Goal: Information Seeking & Learning: Find specific page/section

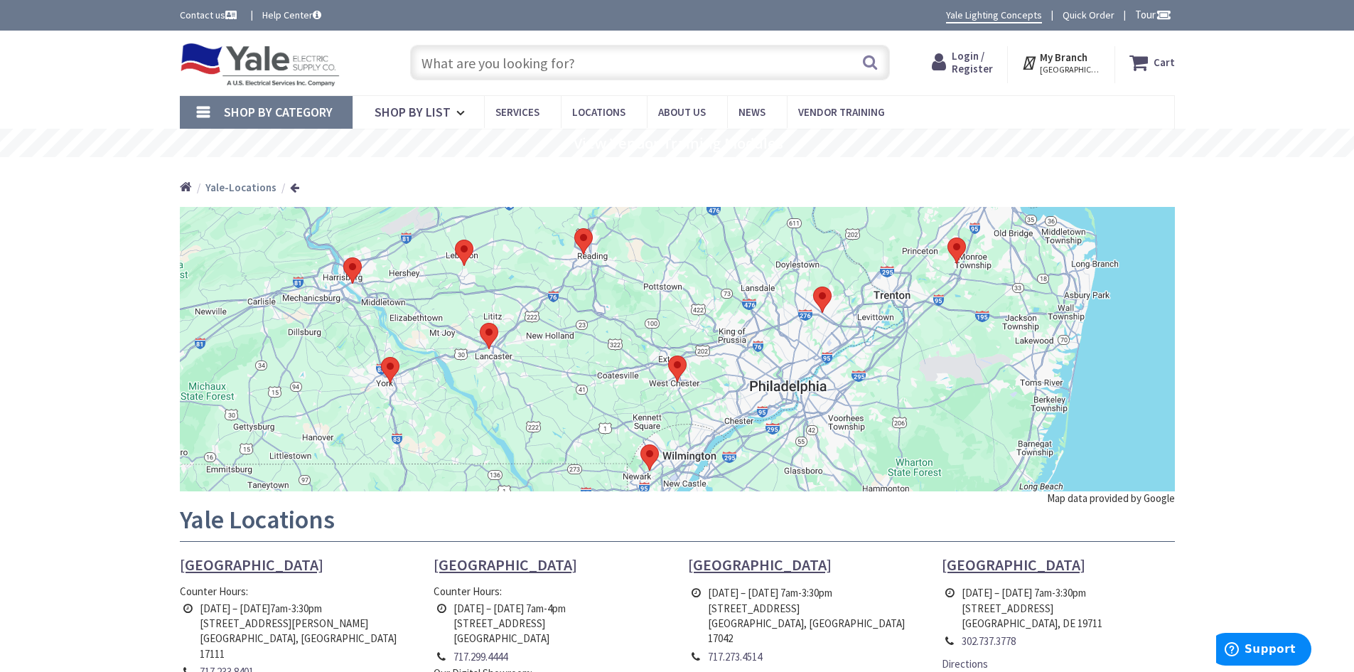
click at [574, 73] on input "text" at bounding box center [650, 63] width 480 height 36
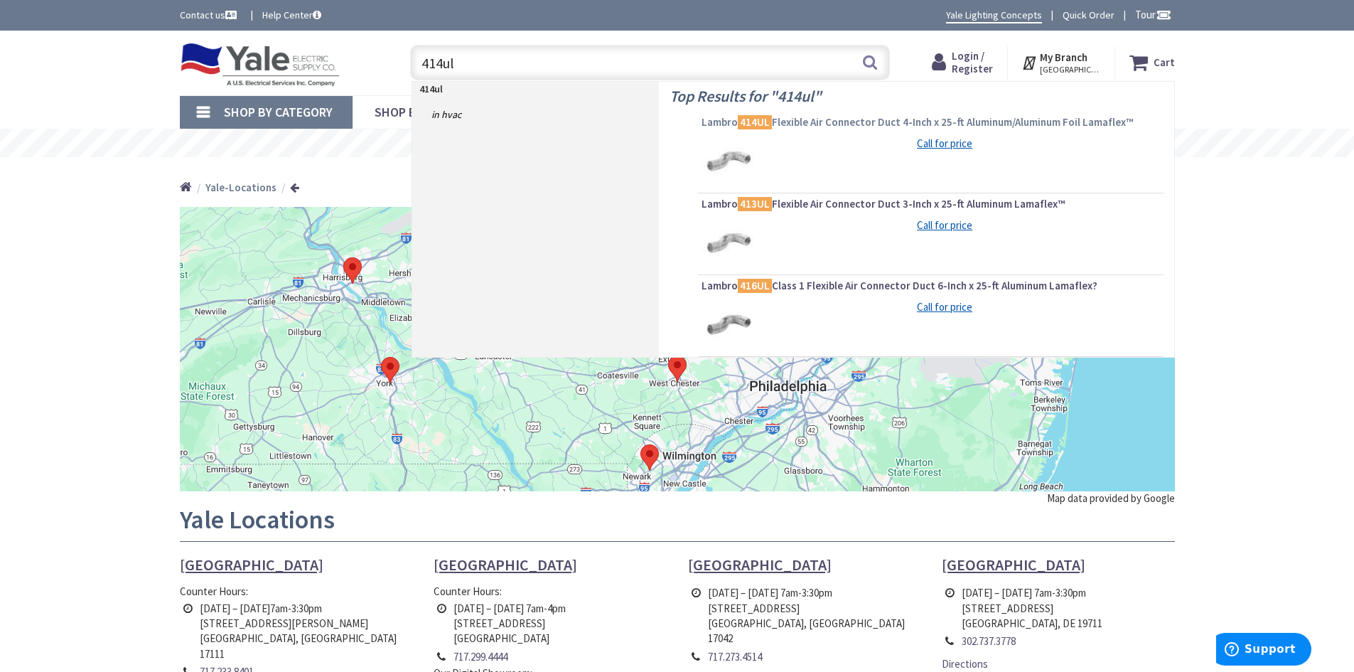
type input "414ul"
click at [846, 119] on span "Lambro 414UL Flexible Air Connector Duct 4-Inch x 25-ft Aluminum/Aluminum Foil …" at bounding box center [931, 122] width 458 height 14
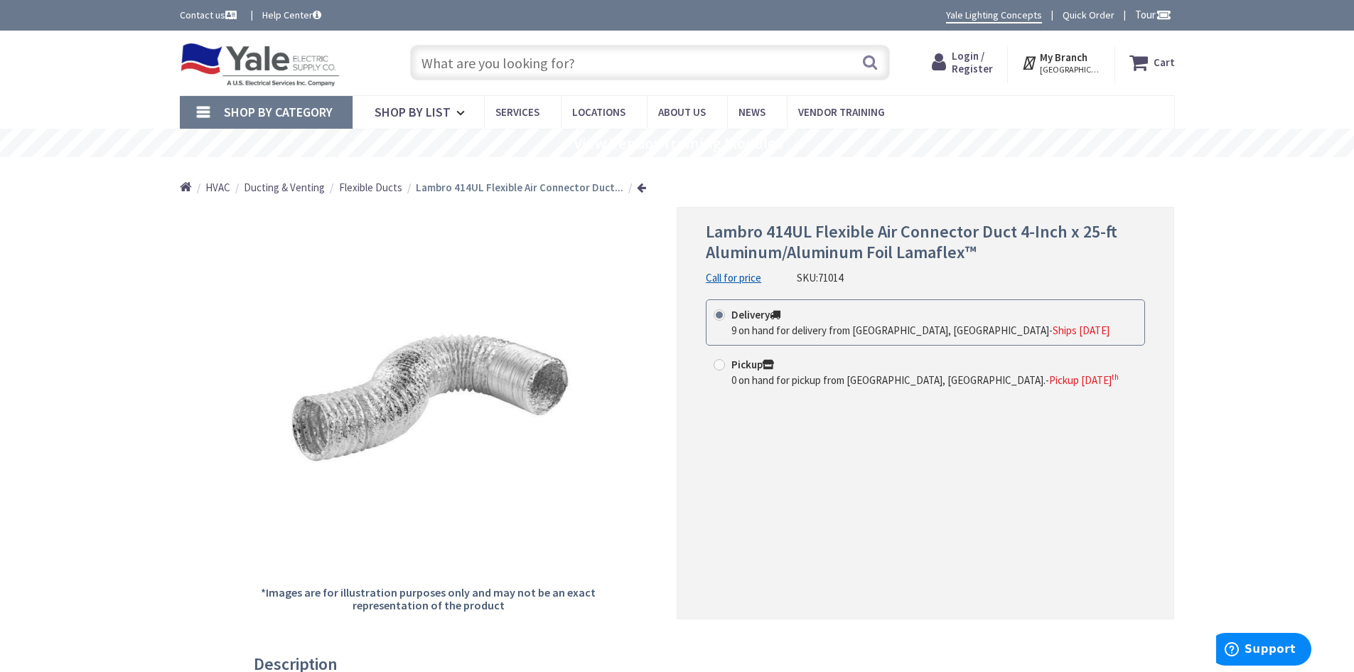
click at [598, 73] on input "text" at bounding box center [650, 63] width 480 height 36
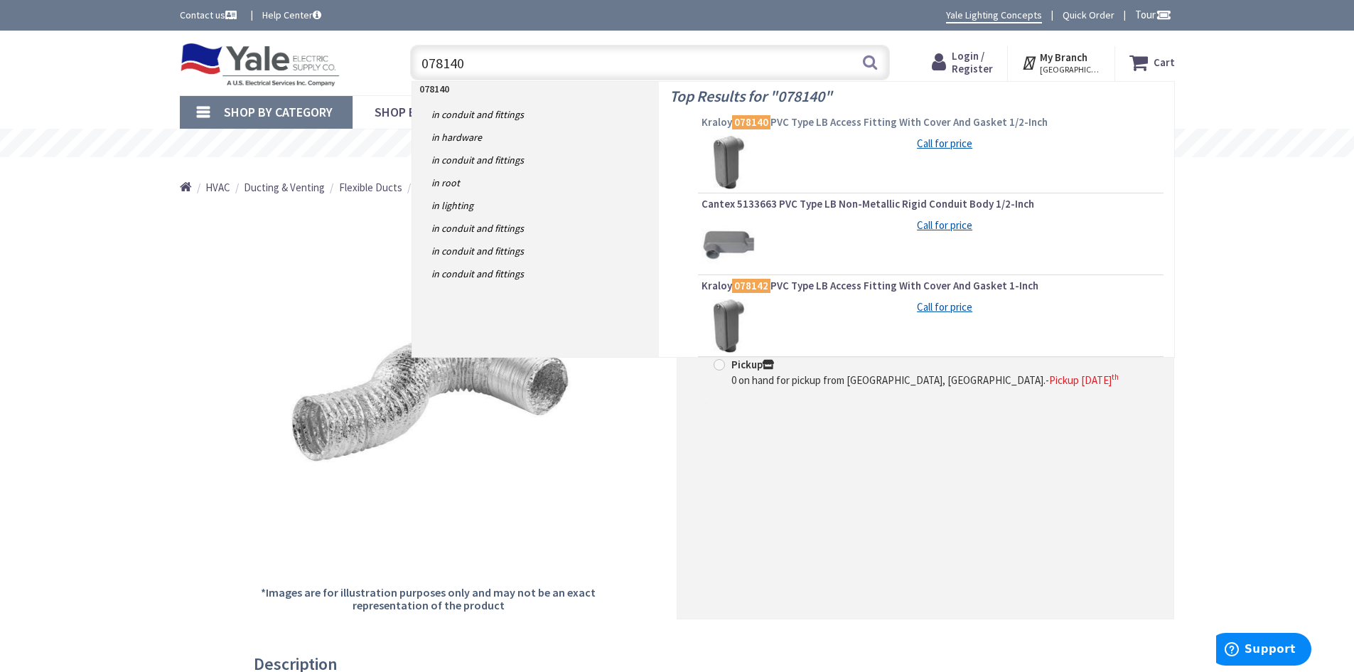
type input "078140"
click at [764, 116] on mark "078140" at bounding box center [751, 122] width 38 height 18
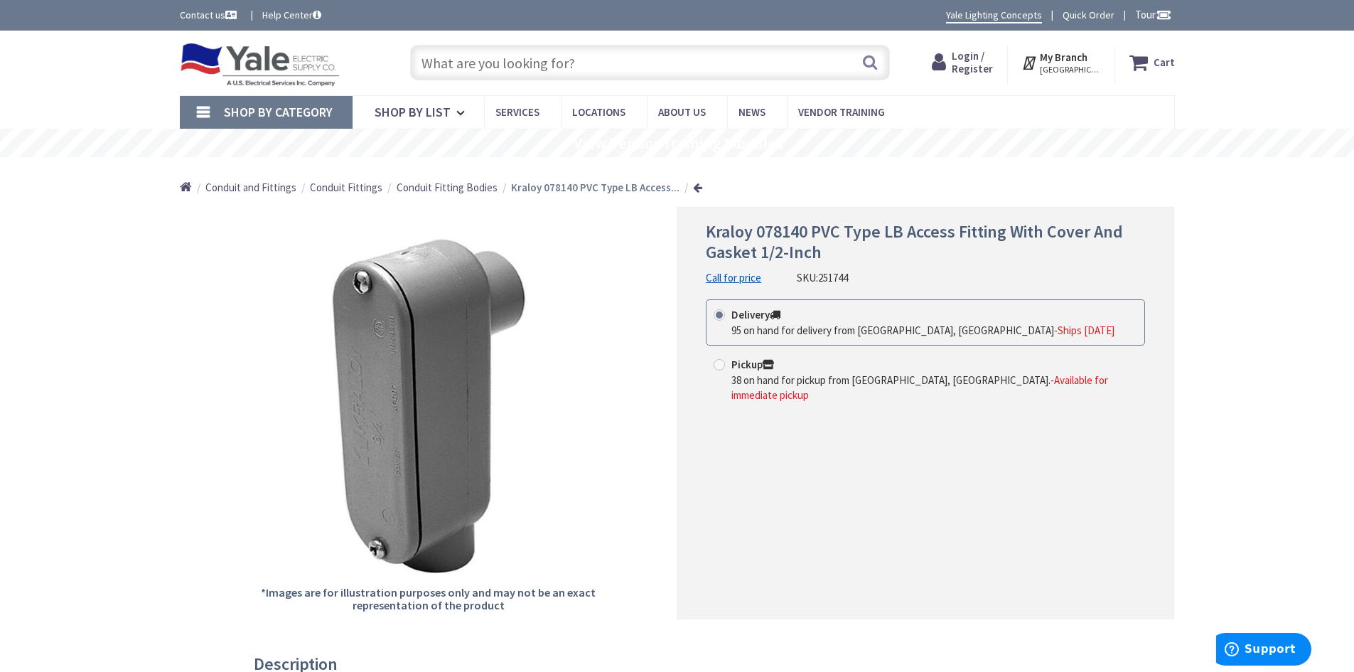
click at [606, 68] on input "text" at bounding box center [650, 63] width 480 height 36
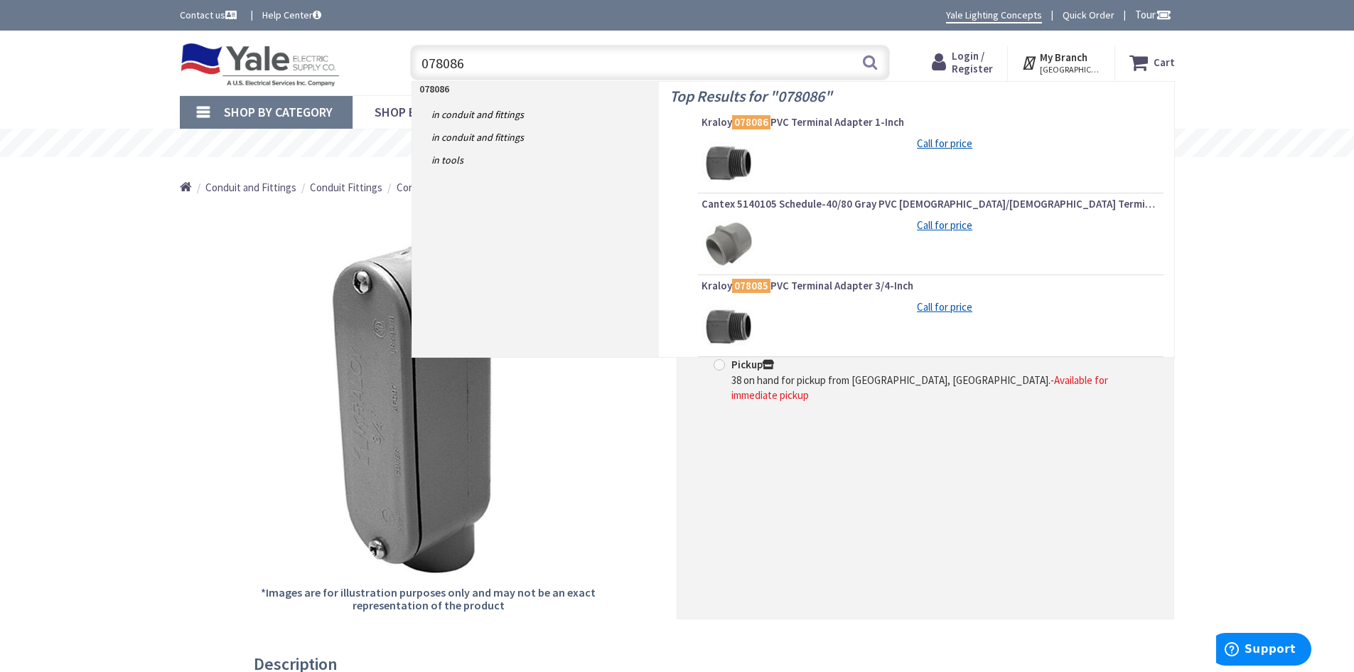
drag, startPoint x: 692, startPoint y: 52, endPoint x: 566, endPoint y: 76, distance: 128.1
click at [569, 76] on input "078086" at bounding box center [650, 63] width 480 height 36
drag, startPoint x: 388, startPoint y: 71, endPoint x: 364, endPoint y: 70, distance: 24.2
click at [364, 70] on div "Toggle Nav 078086 078086 Search Cart My Cart Close" at bounding box center [677, 63] width 1016 height 48
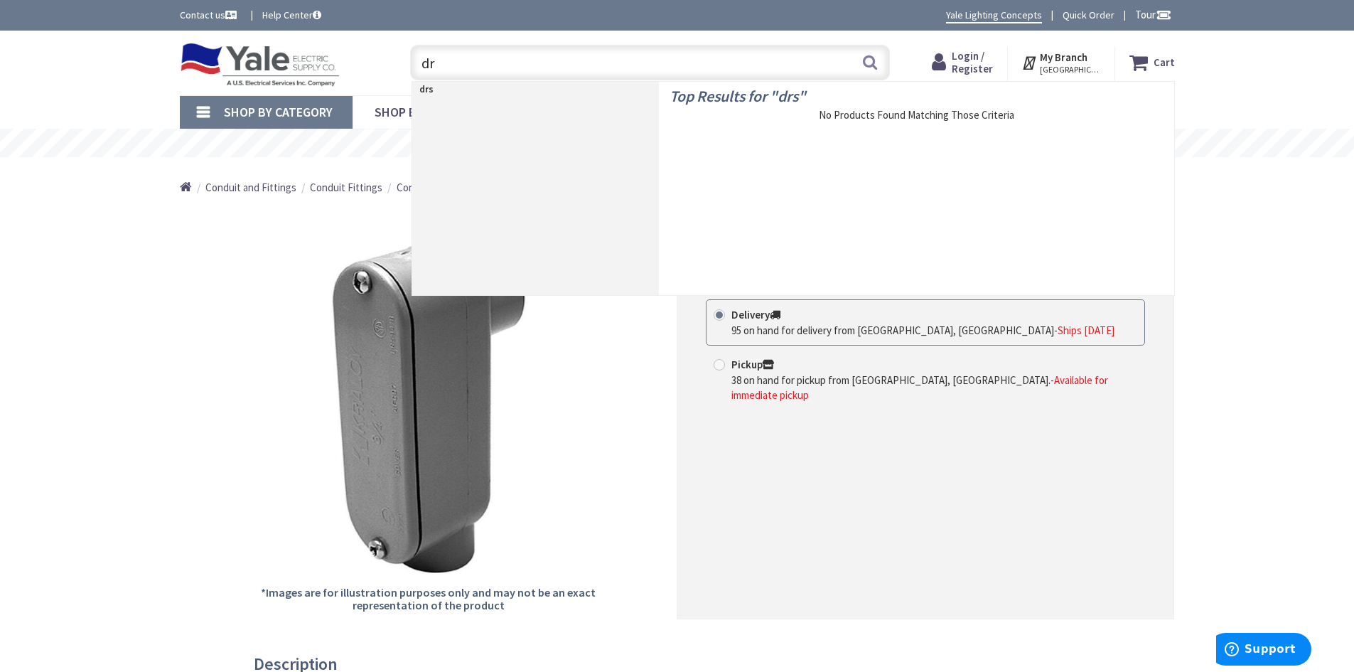
type input "d"
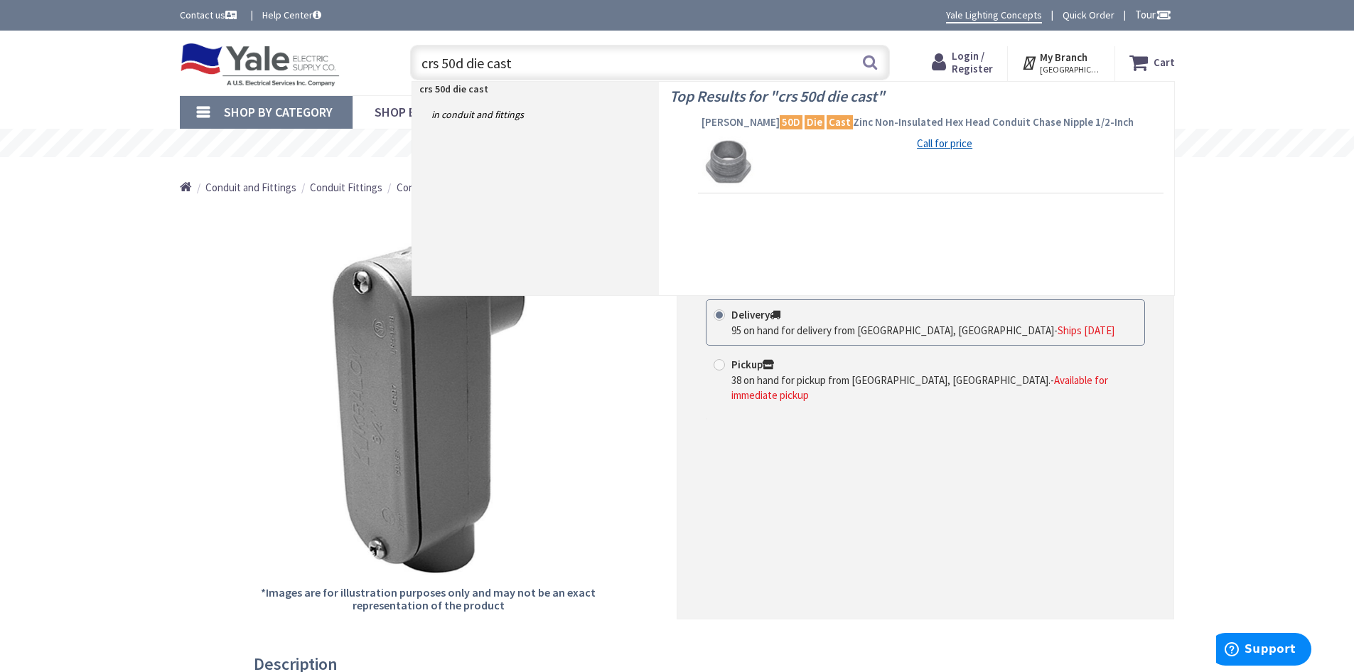
type input "crs 50d die cast"
click at [844, 124] on span "Crouse-Hinds 50D Die Cast Zinc Non-Insulated Hex Head Conduit Chase Nipple 1/2-…" at bounding box center [931, 122] width 458 height 14
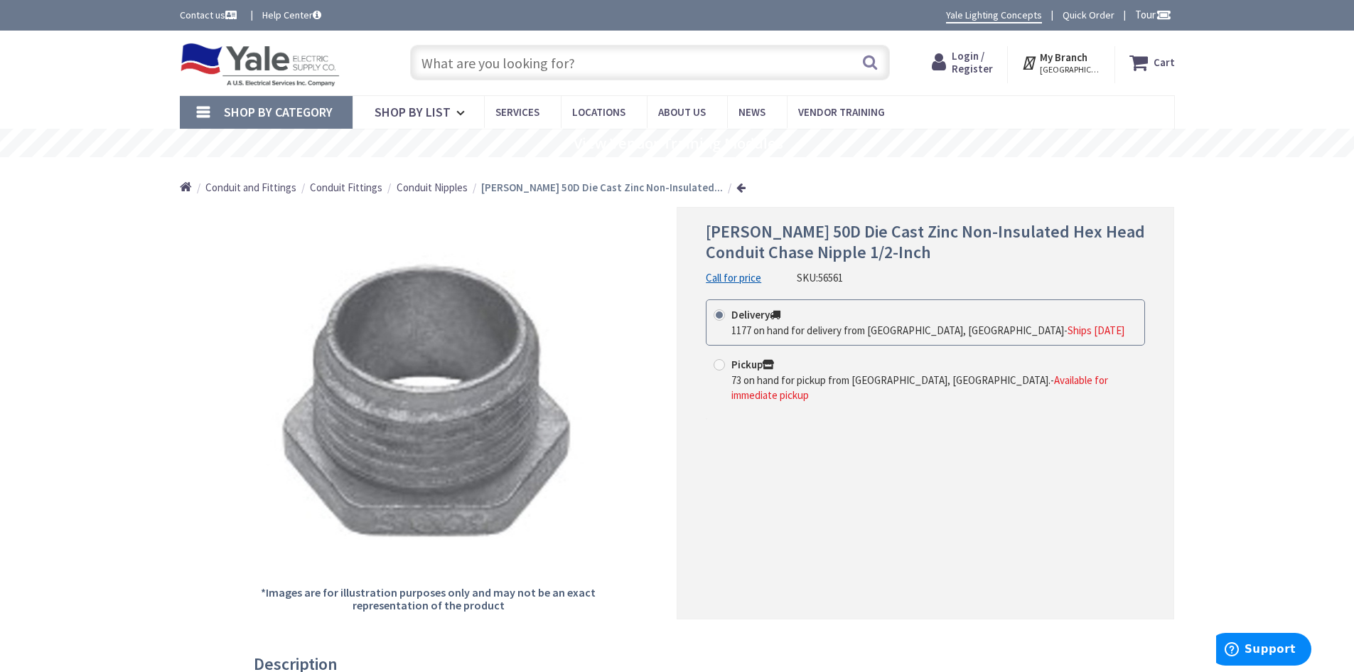
click at [532, 50] on input "text" at bounding box center [650, 63] width 480 height 36
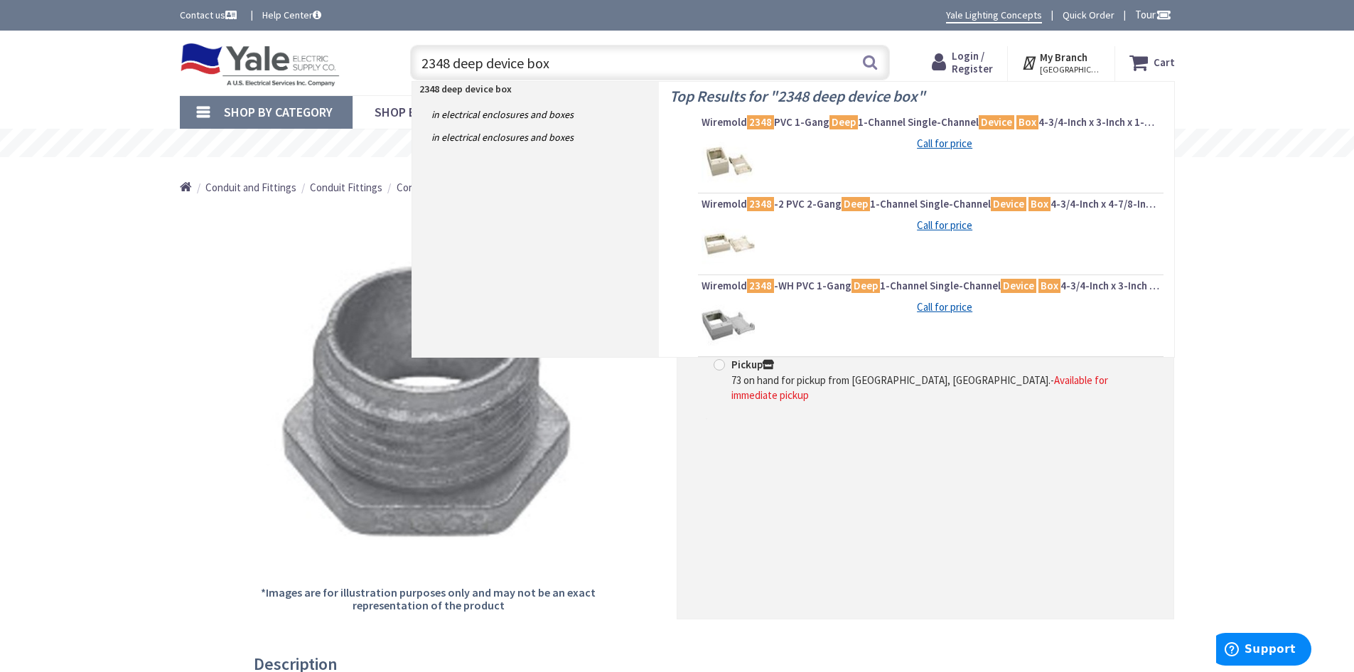
drag, startPoint x: 740, startPoint y: 51, endPoint x: 729, endPoint y: 59, distance: 13.8
click at [740, 51] on input "2348 deep device box" at bounding box center [650, 63] width 480 height 36
click at [730, 53] on input "2348 deep device box" at bounding box center [650, 63] width 480 height 36
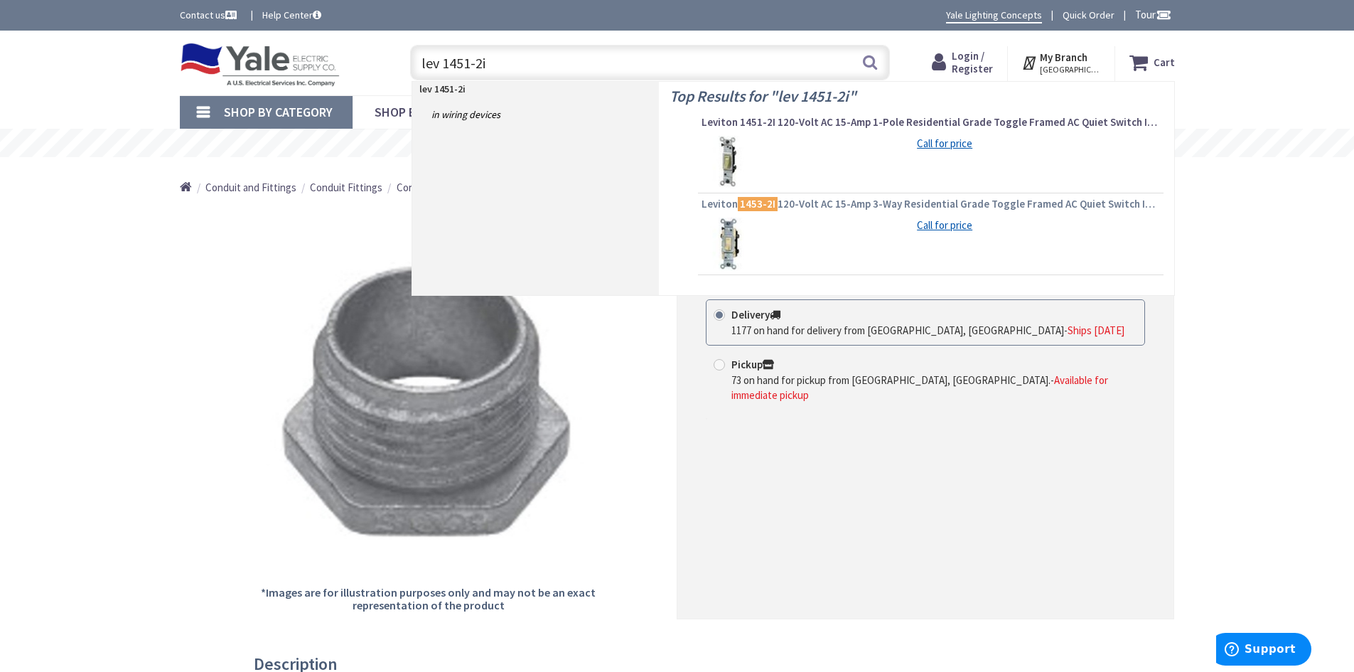
type input "lev 1451-2i"
click at [797, 208] on span "Leviton 1453-2I 120-Volt AC 15-Amp 3-Way Residential Grade Toggle Framed AC Qui…" at bounding box center [931, 204] width 458 height 14
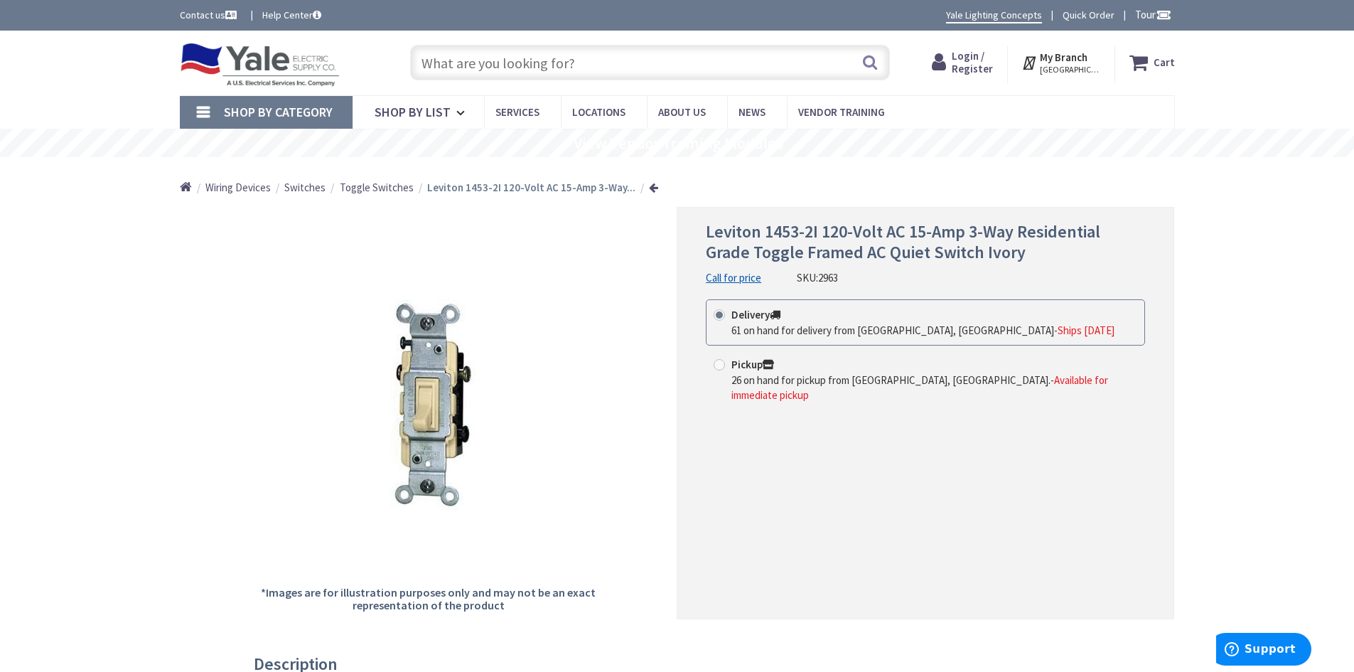
click at [619, 59] on input "text" at bounding box center [650, 63] width 480 height 36
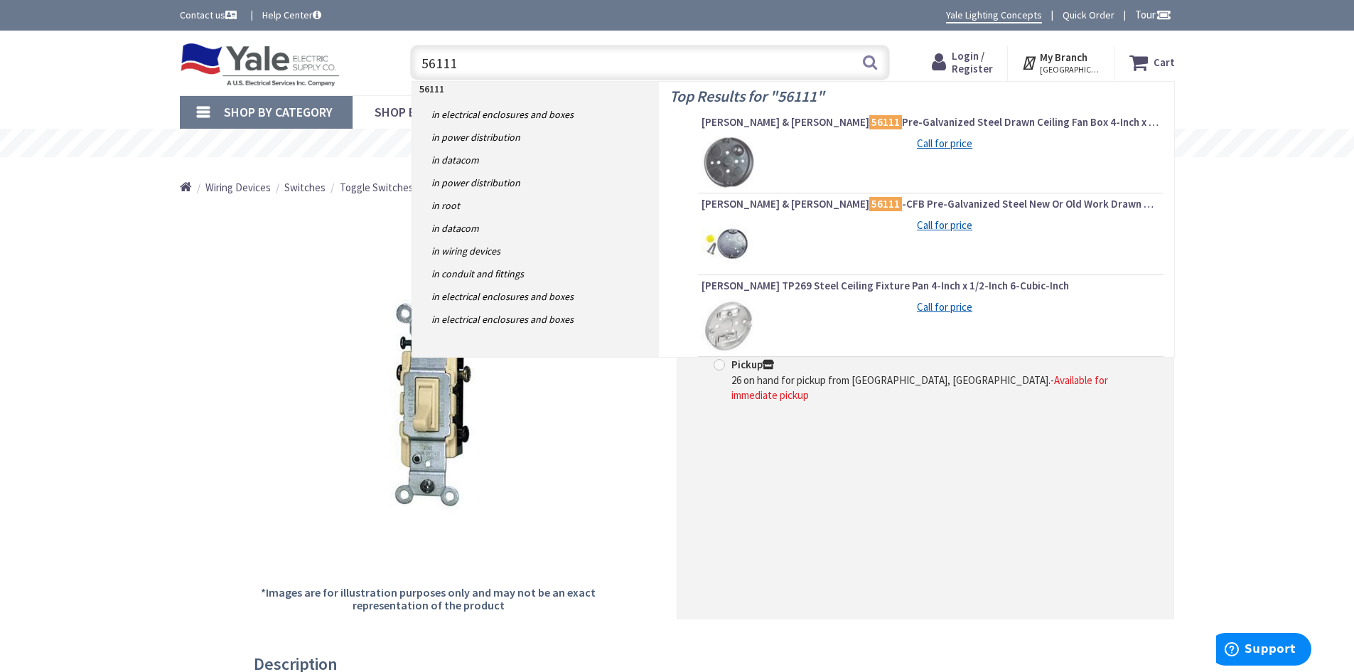
drag, startPoint x: 695, startPoint y: 75, endPoint x: 428, endPoint y: 79, distance: 267.3
click at [428, 79] on input "56111" at bounding box center [650, 63] width 480 height 36
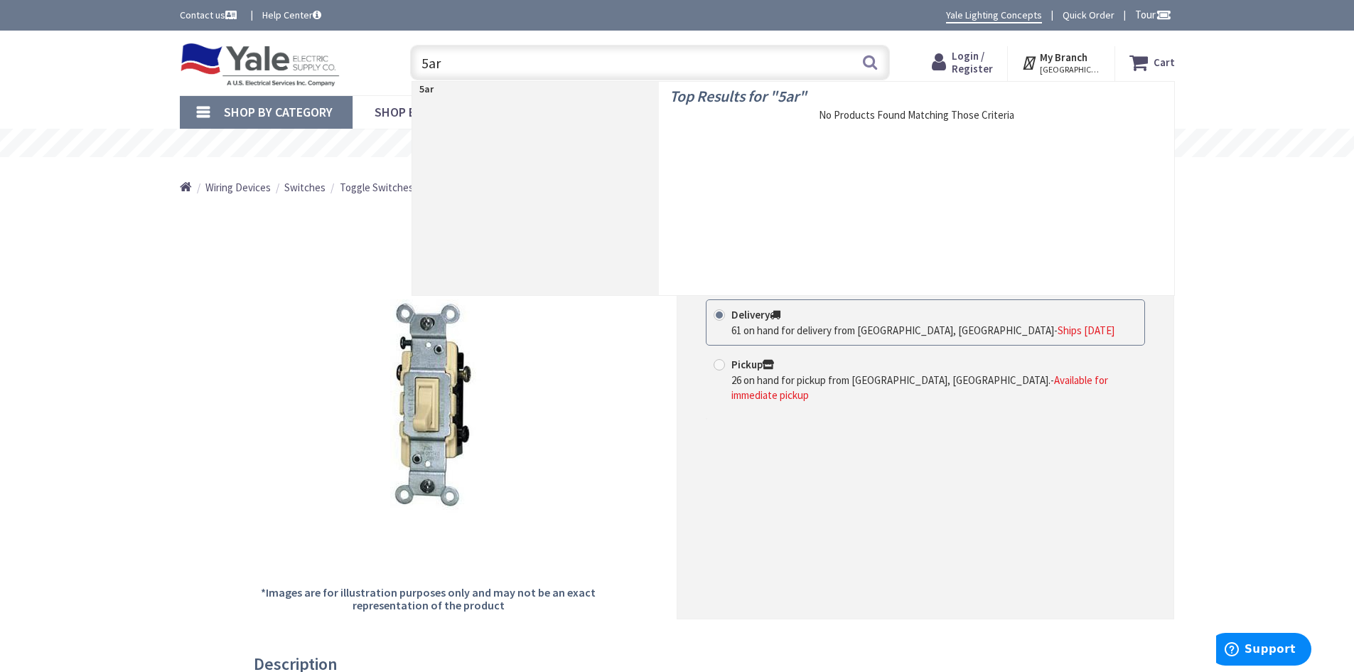
drag, startPoint x: 478, startPoint y: 59, endPoint x: 391, endPoint y: 55, distance: 87.5
click at [391, 55] on div "Toggle Nav 5ar 5ar Search Cart My Cart Close" at bounding box center [677, 63] width 1016 height 48
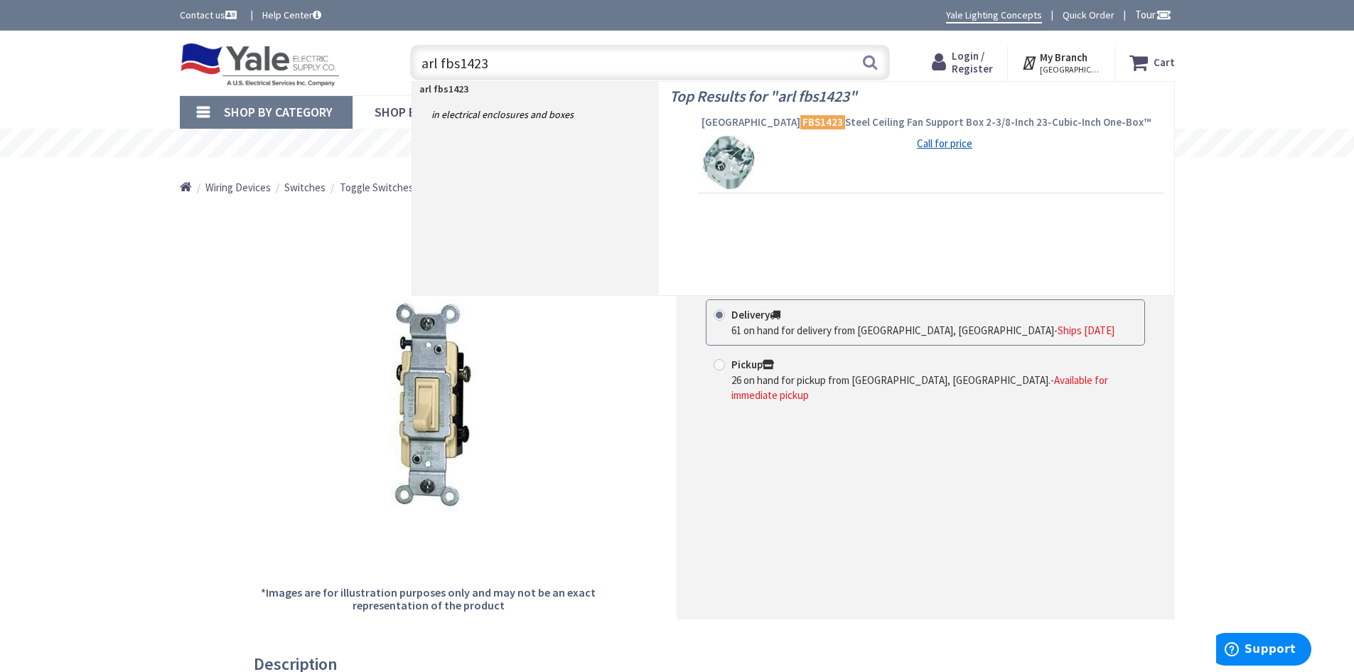
type input "arl fbs1423"
click at [800, 118] on mark "FBS1423" at bounding box center [822, 122] width 45 height 18
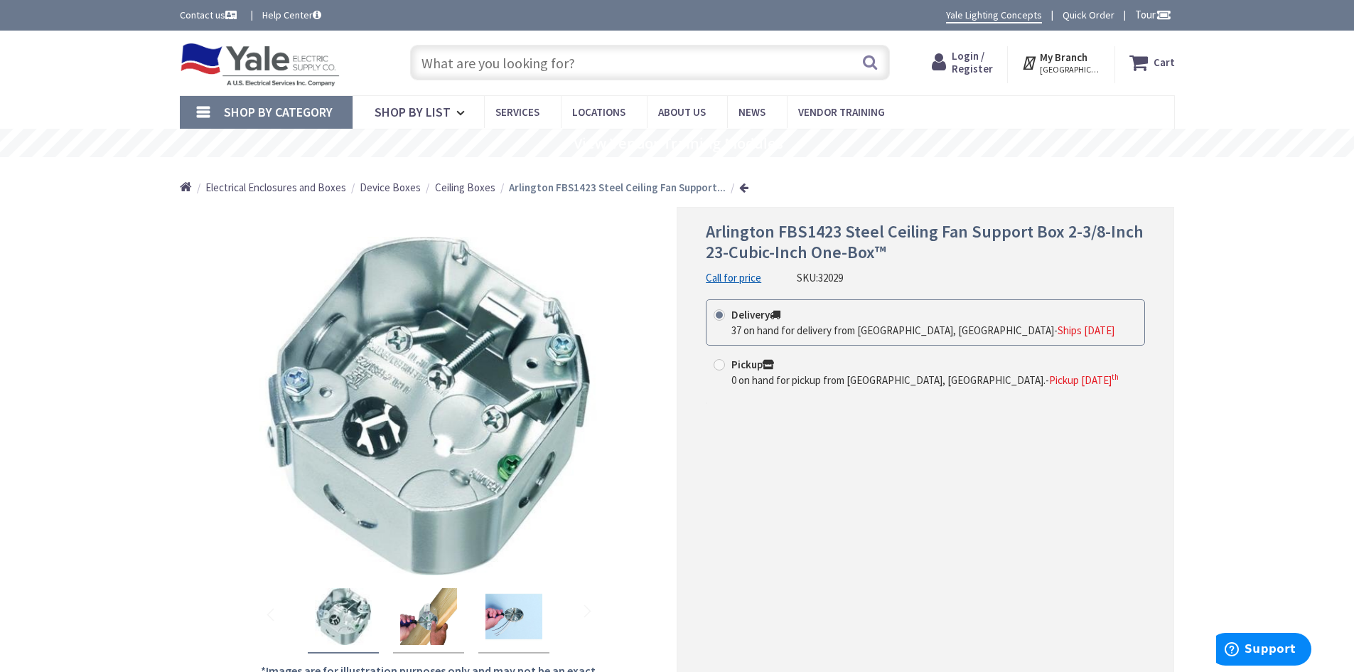
click at [489, 65] on input "text" at bounding box center [650, 63] width 480 height 36
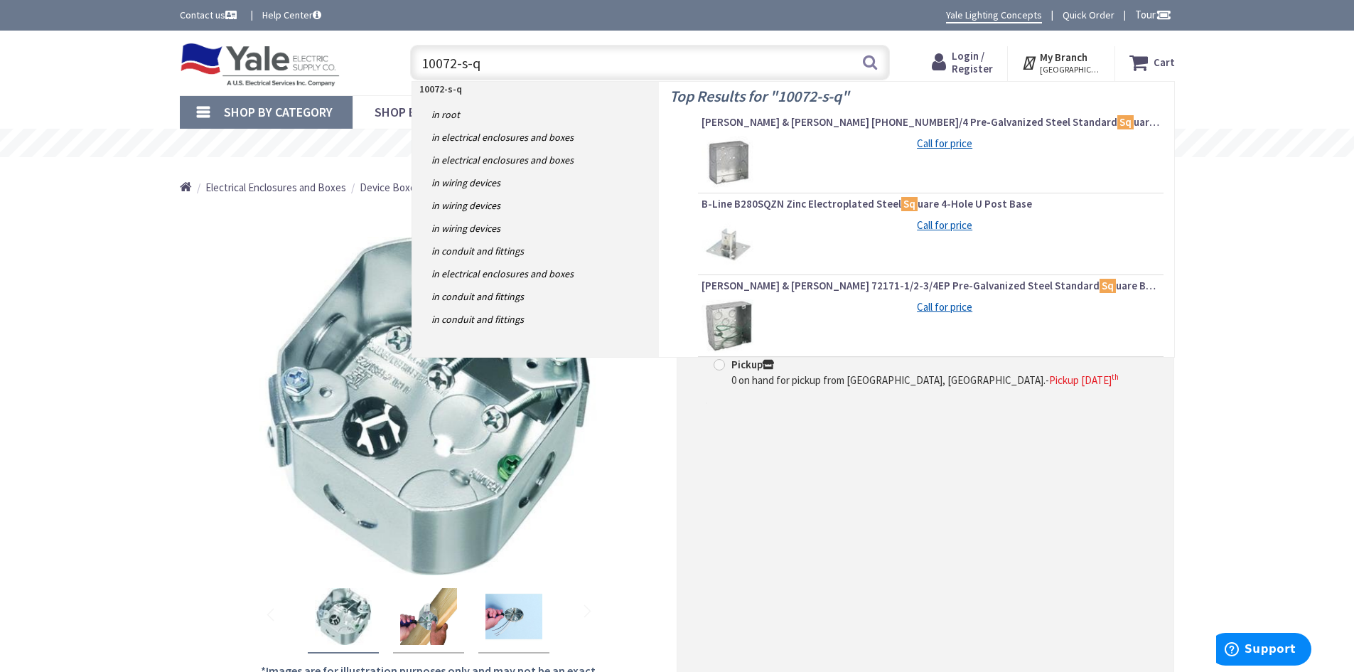
drag, startPoint x: 496, startPoint y: 65, endPoint x: 384, endPoint y: 68, distance: 112.4
click at [384, 68] on div "Toggle Nav 10072-s-q 10072-s-q Search Cart My Cart Close" at bounding box center [677, 63] width 1016 height 48
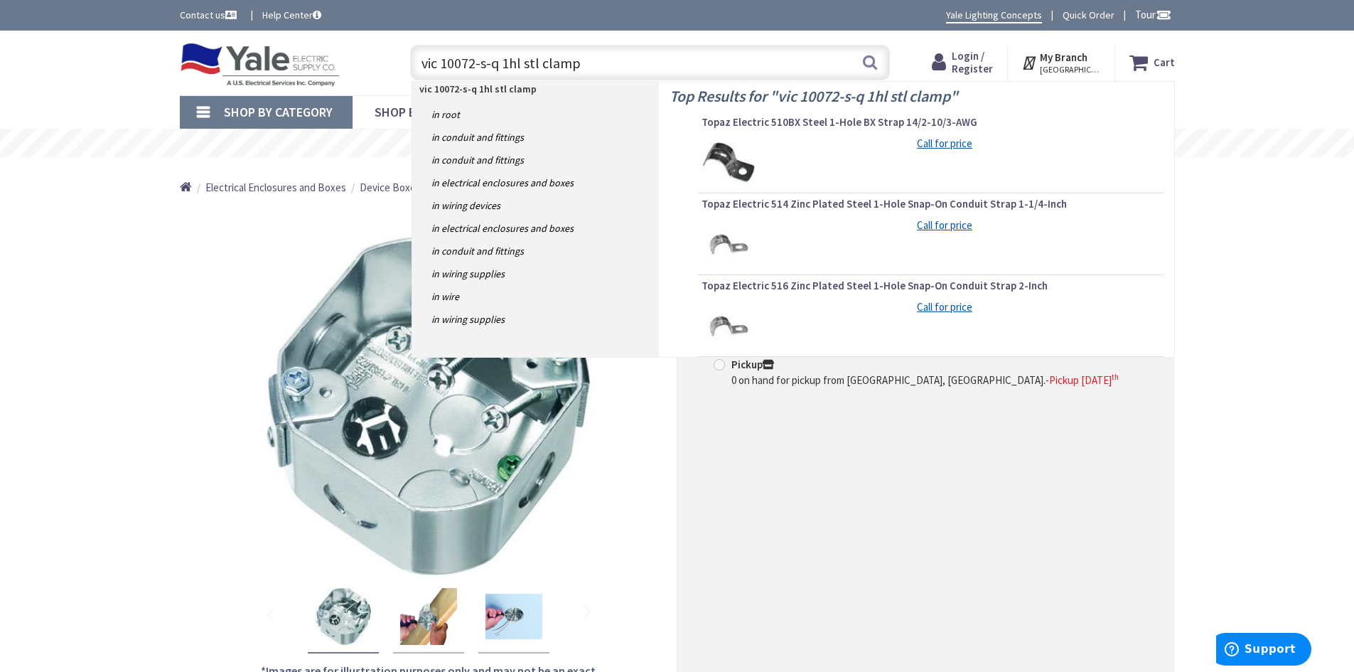
drag, startPoint x: 590, startPoint y: 69, endPoint x: 363, endPoint y: 73, distance: 226.8
click at [363, 73] on div "Toggle Nav vic 10072-s-q 1hl stl clamp vic 10072-s-q 1hl stl clamp Search Cart …" at bounding box center [677, 63] width 1016 height 48
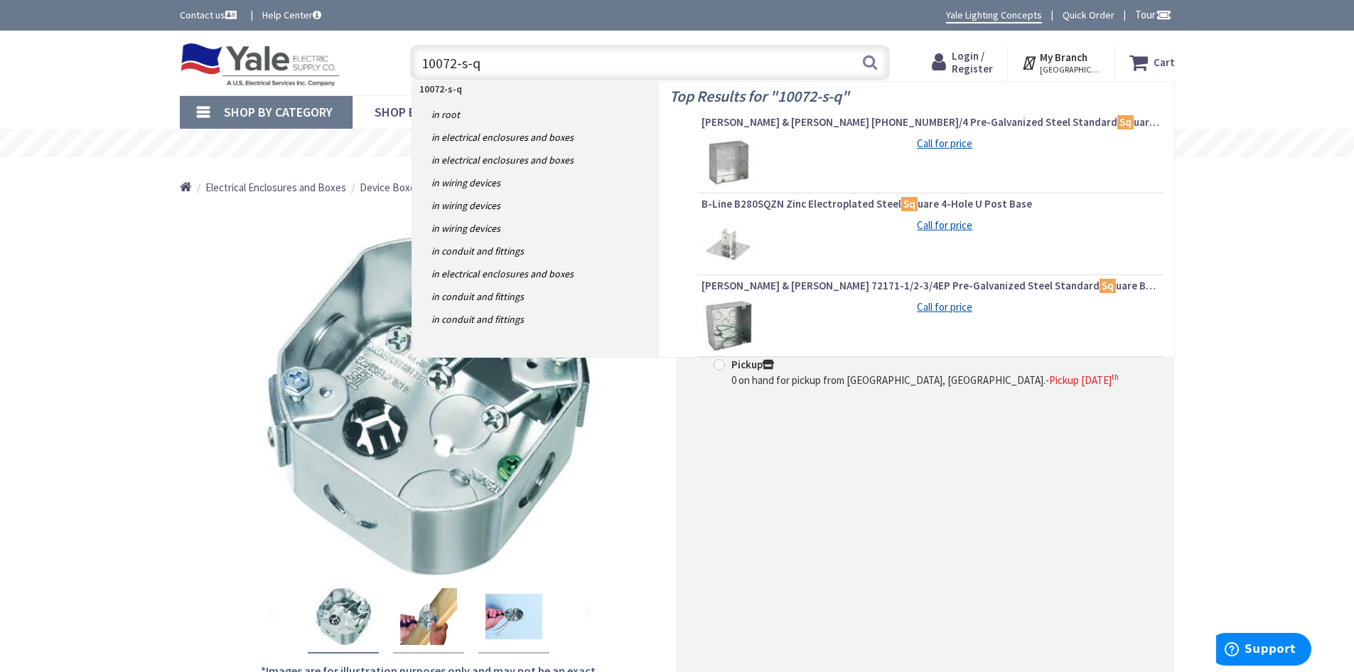
drag, startPoint x: 474, startPoint y: 70, endPoint x: 458, endPoint y: 80, distance: 18.8
click at [458, 80] on input "10072-s-q" at bounding box center [650, 63] width 480 height 36
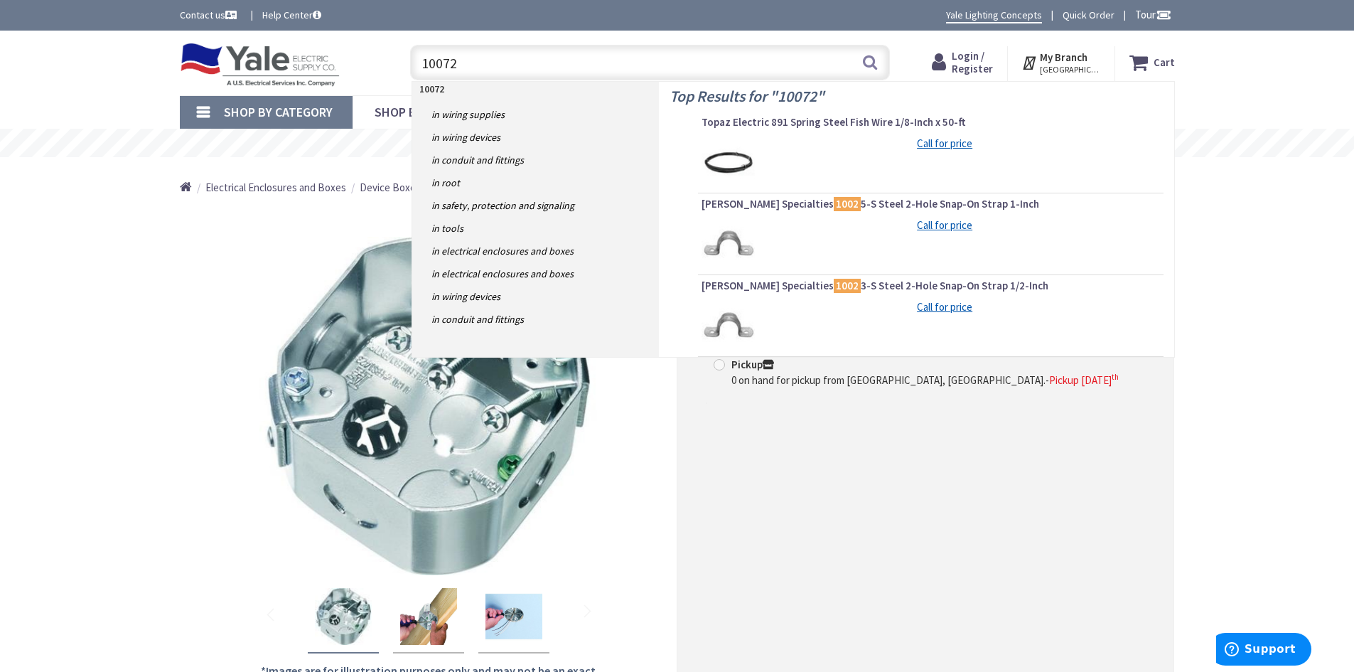
drag, startPoint x: 486, startPoint y: 53, endPoint x: 414, endPoint y: 68, distance: 73.3
click at [414, 68] on input "10072" at bounding box center [650, 63] width 480 height 36
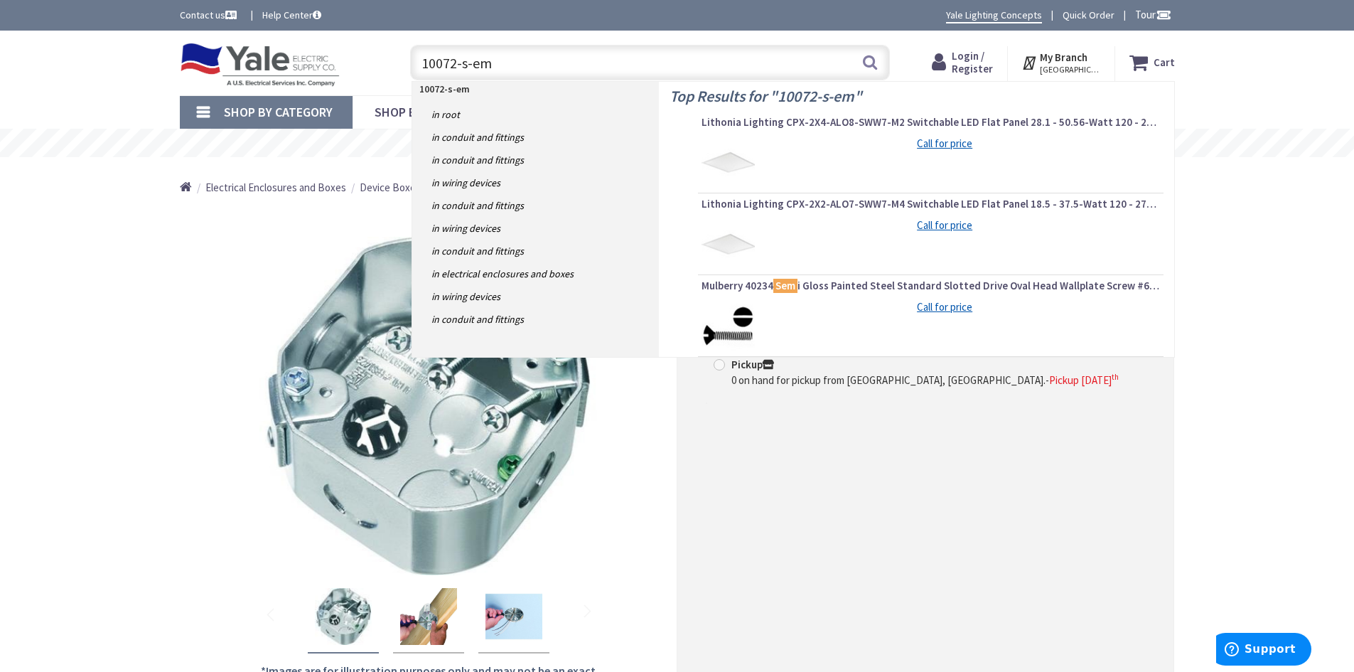
drag, startPoint x: 539, startPoint y: 67, endPoint x: 400, endPoint y: 87, distance: 140.0
click at [400, 87] on header "Skip to Content Toggle Nav 10072-s-em 10072-s-em Search Cart My Cart Close" at bounding box center [677, 63] width 1354 height 65
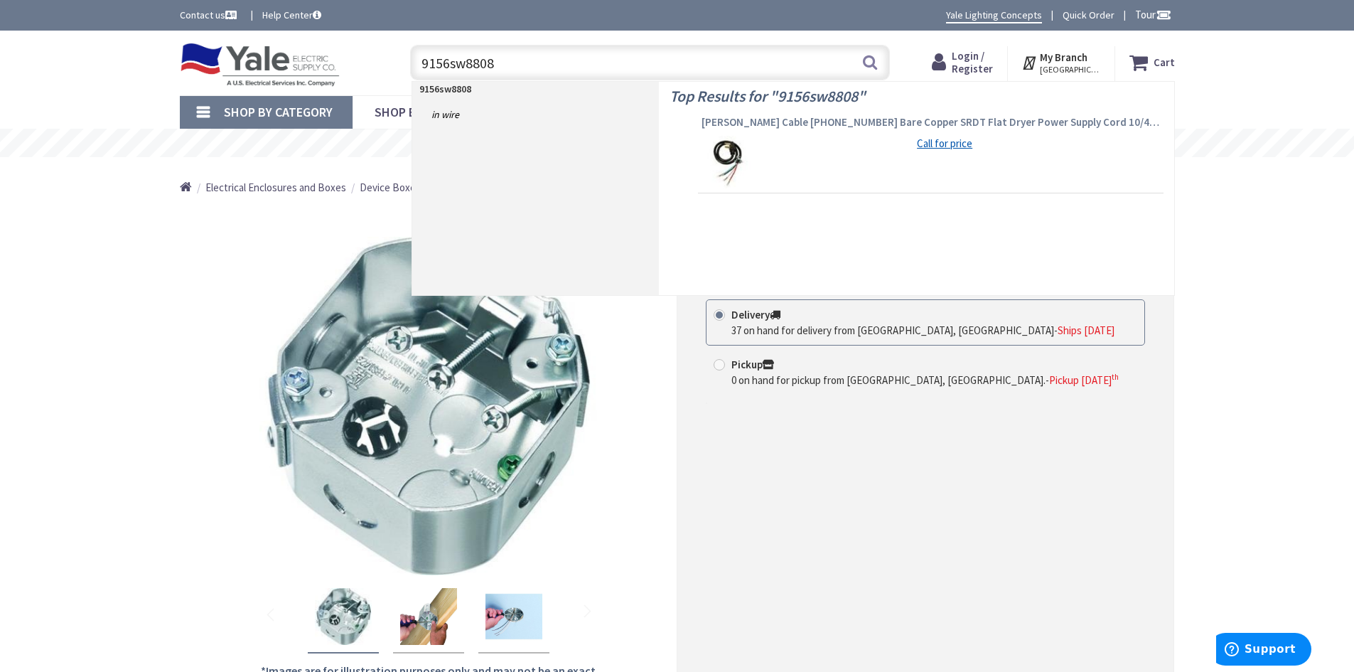
type input "9156sw8808"
click at [878, 129] on span "Coleman Cable 09156-88-08 Bare Copper SRDT Flat Dryer Power Supply Cord 10/4 6-…" at bounding box center [931, 122] width 458 height 14
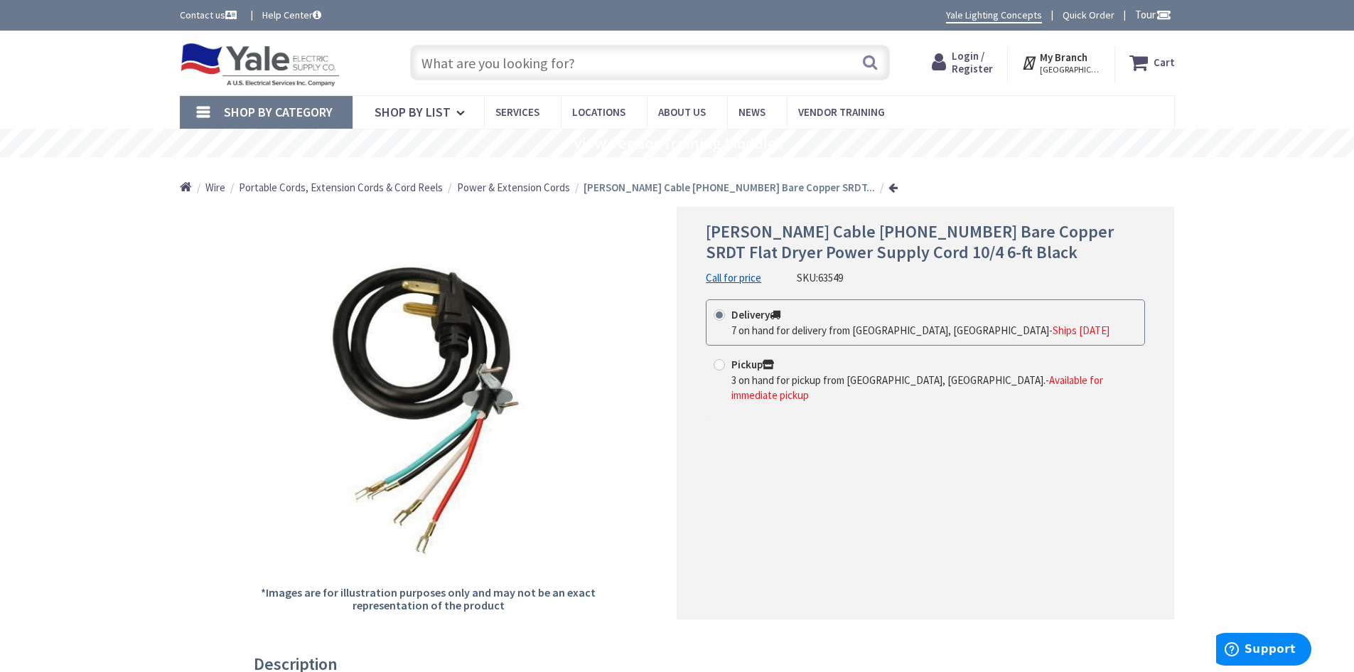
click at [630, 75] on input "text" at bounding box center [650, 63] width 480 height 36
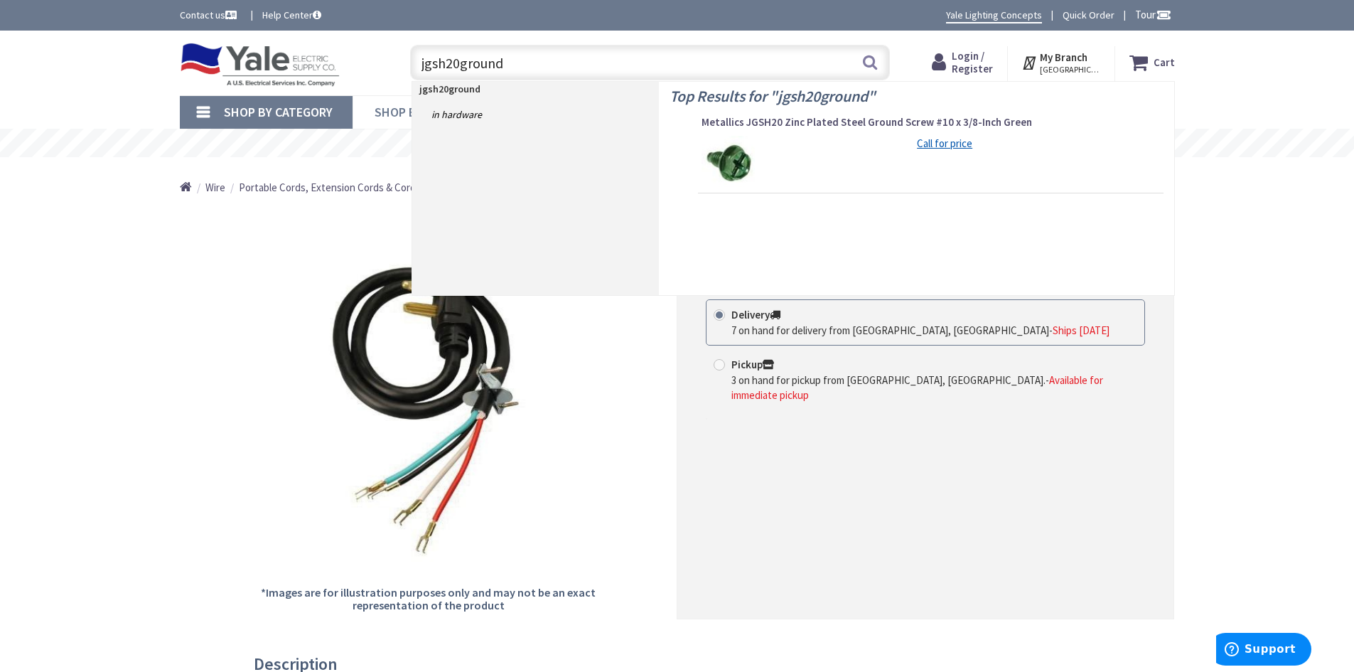
drag, startPoint x: 469, startPoint y: 98, endPoint x: 365, endPoint y: 100, distance: 104.5
drag, startPoint x: 464, startPoint y: 65, endPoint x: 406, endPoint y: 85, distance: 61.8
click at [406, 85] on header "Skip to Content Toggle Nav c5-bb c5-bb Search Cart My Cart Close" at bounding box center [677, 63] width 1354 height 65
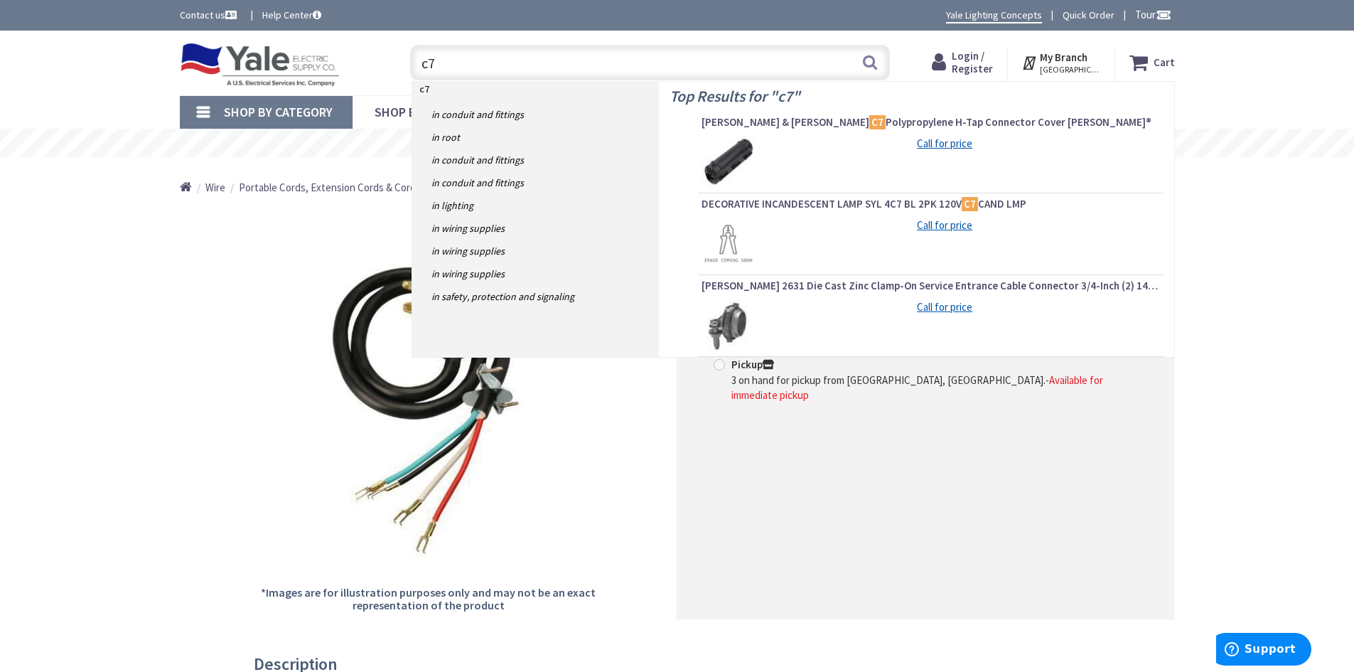
drag, startPoint x: 485, startPoint y: 54, endPoint x: 385, endPoint y: 75, distance: 101.6
click at [385, 75] on div "Toggle Nav c7 c7 Search Cart My Cart Close" at bounding box center [677, 63] width 1016 height 48
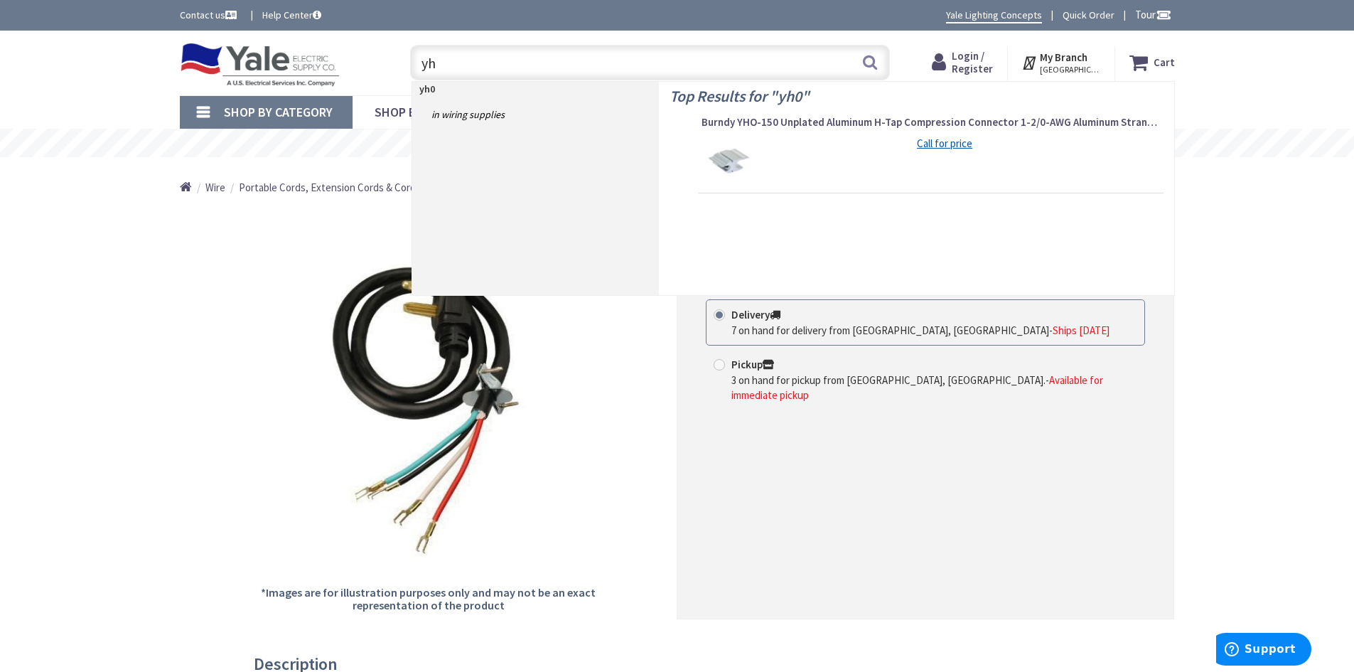
type input "y"
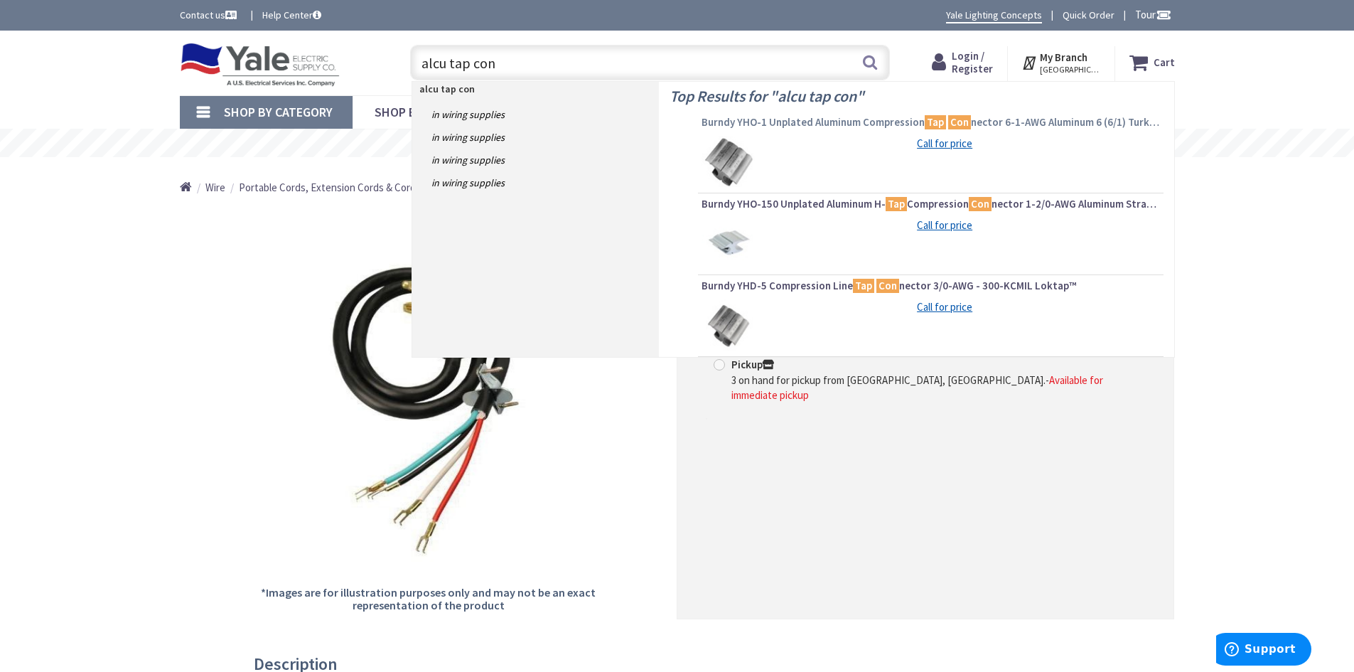
type input "alcu tap con"
click at [783, 131] on link "Burndy YHO-1 Unplated Aluminum Compression Tap Con nector 6-1-AWG Aluminum 6 (6…" at bounding box center [931, 123] width 458 height 17
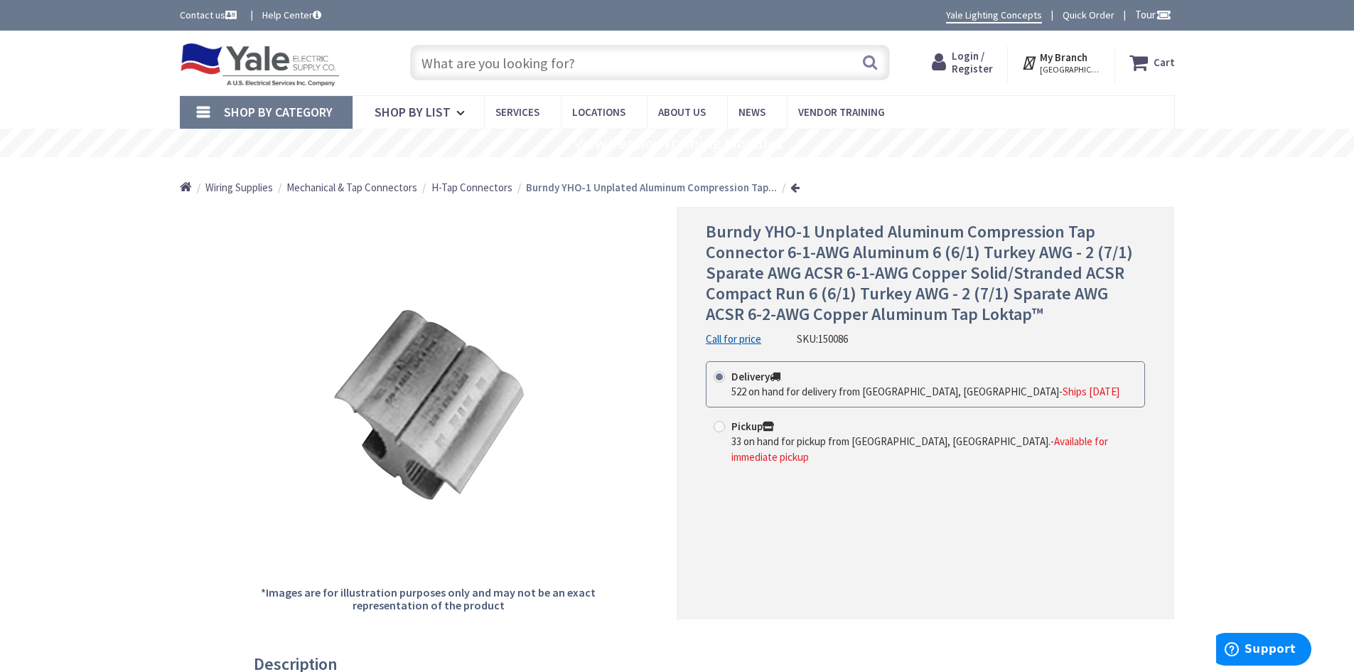
click at [708, 65] on input "text" at bounding box center [650, 63] width 480 height 36
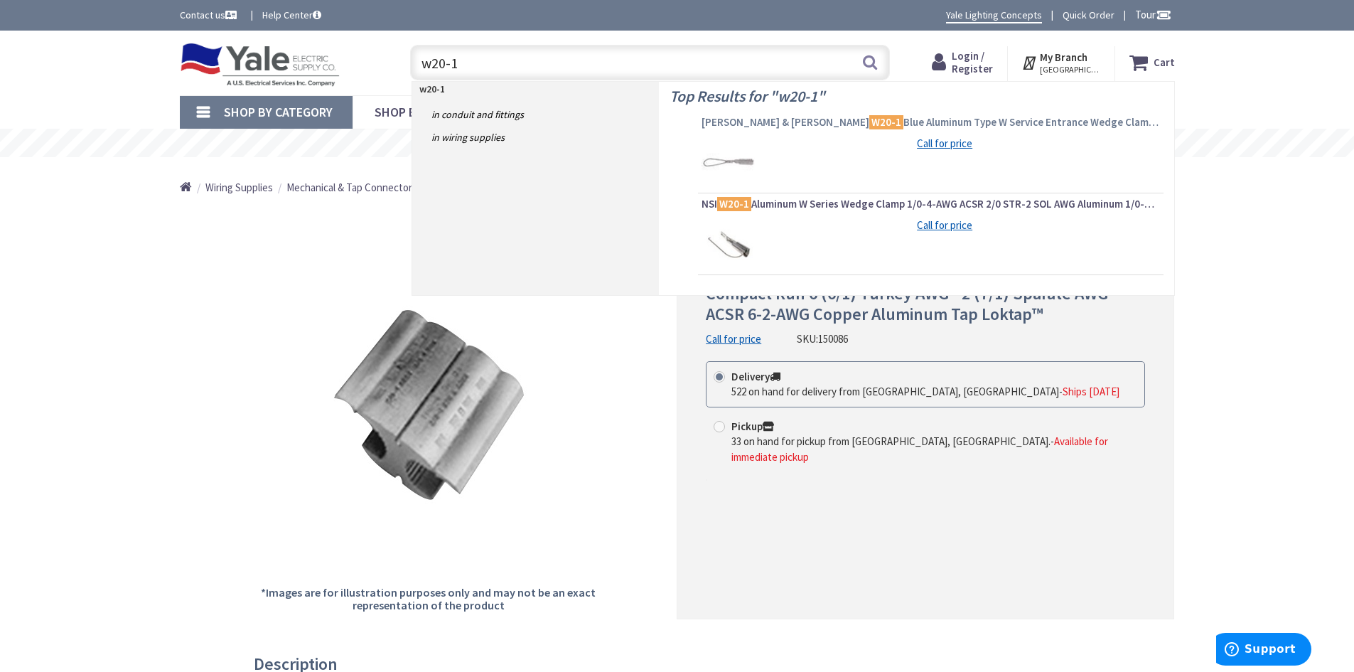
type input "w20-1"
click at [841, 121] on span "Thomas & Betts W20-1 Blue Aluminum Type W Service Entrance Wedge Clamp And Slid…" at bounding box center [931, 122] width 458 height 14
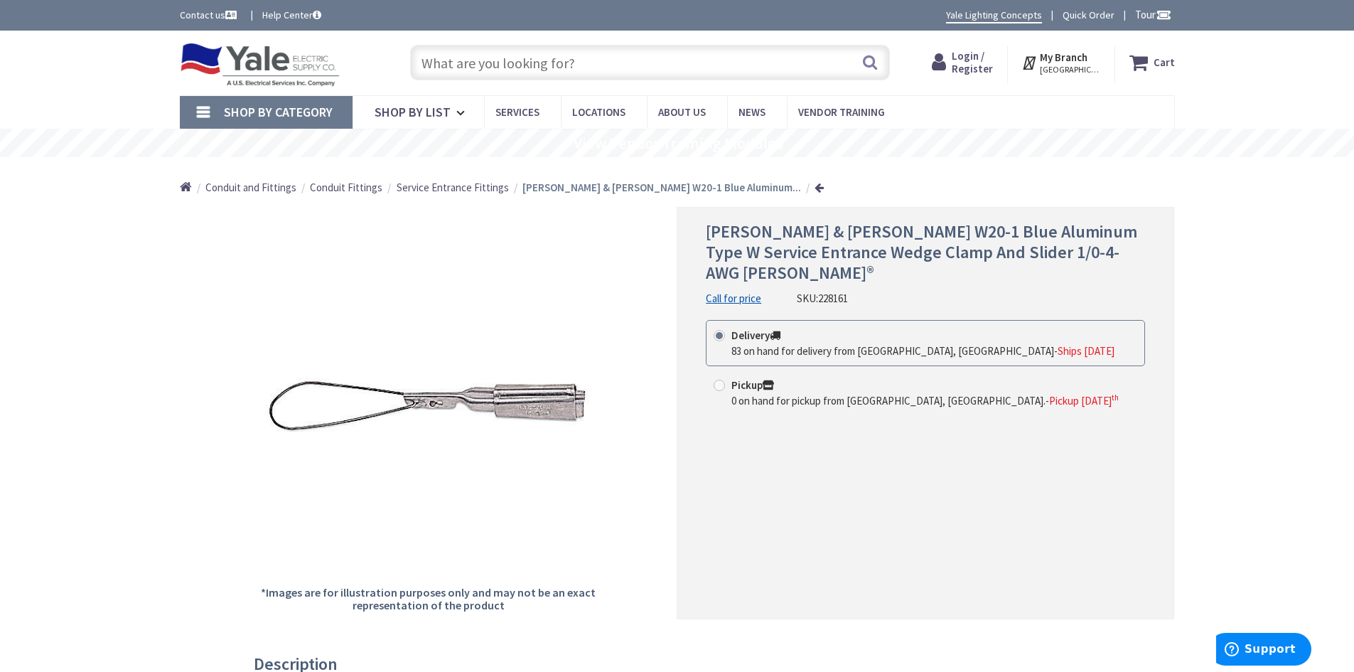
click at [568, 63] on input "text" at bounding box center [650, 63] width 480 height 36
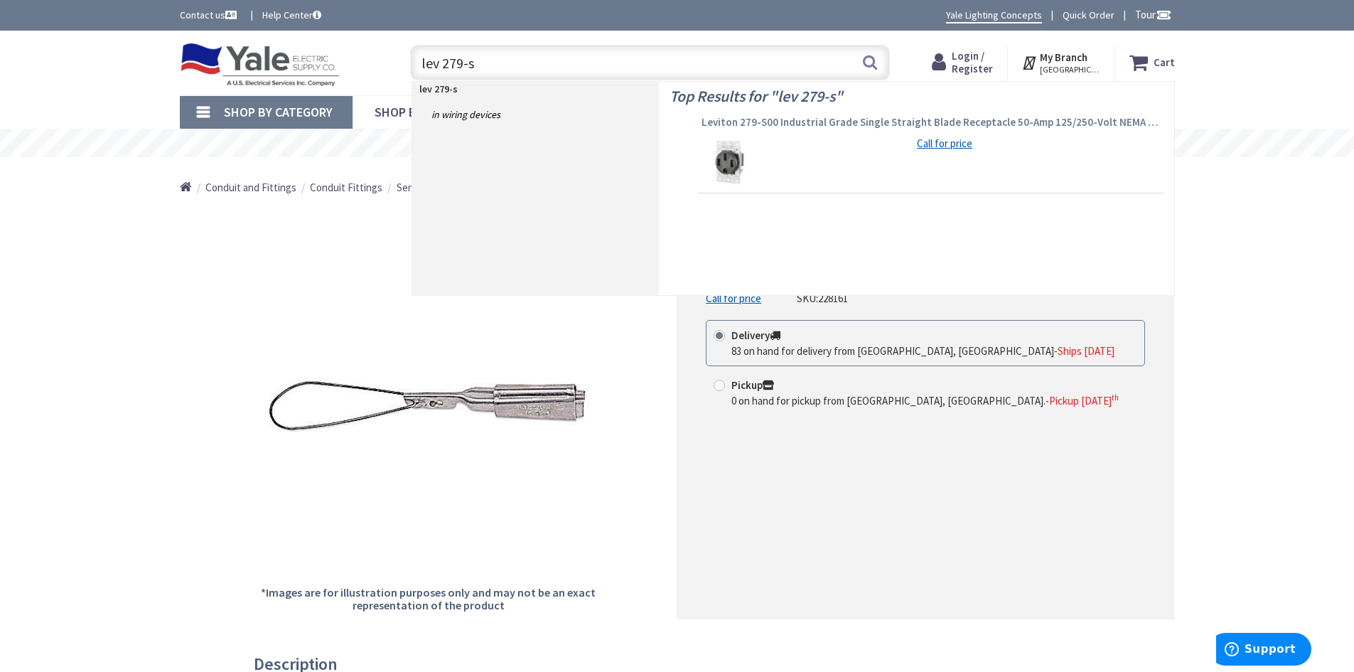
type input "lev 279-s"
click at [817, 125] on span "Leviton 279-S00 Industrial Grade Single Straight Blade Receptacle 50-Amp 125/25…" at bounding box center [931, 122] width 458 height 14
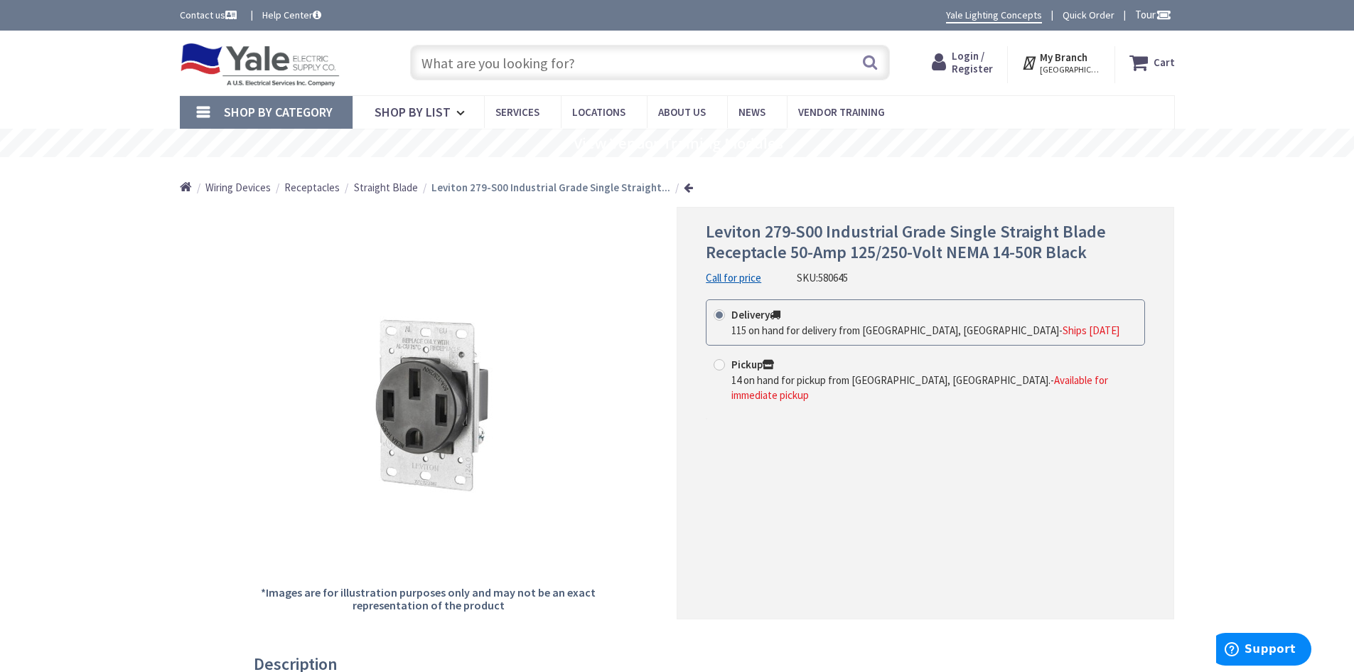
click at [571, 65] on input "text" at bounding box center [650, 63] width 480 height 36
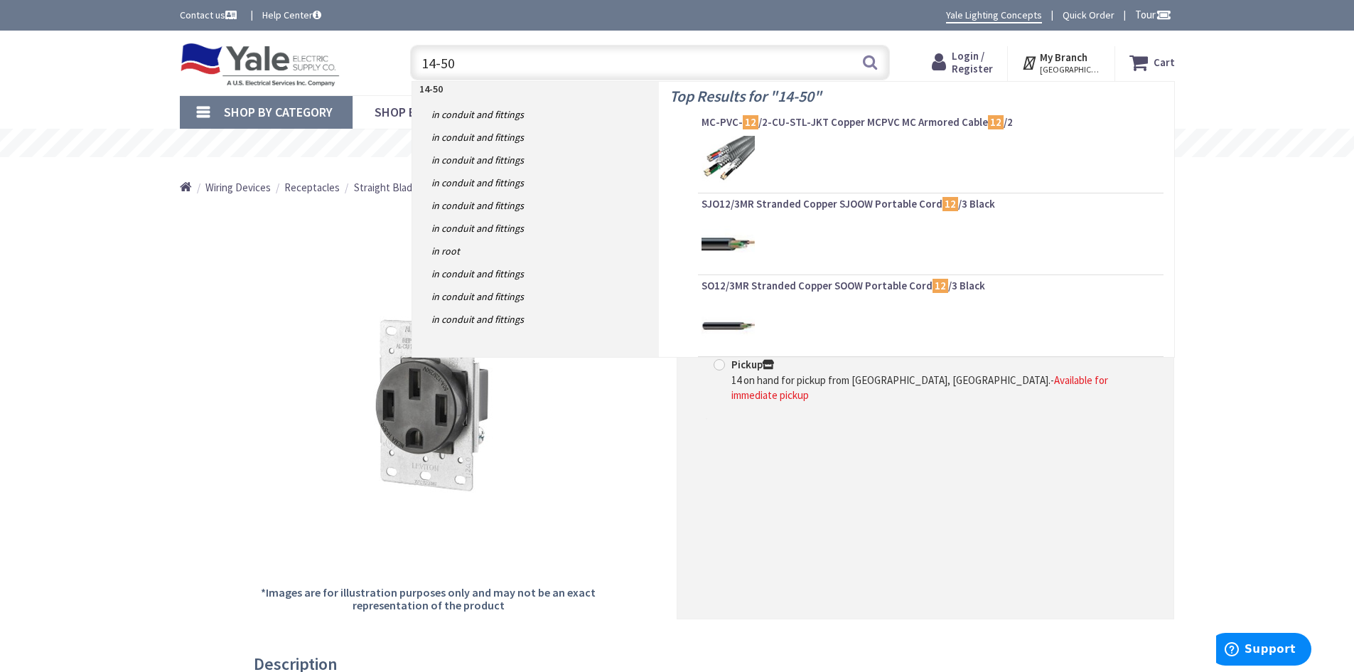
type input "14-50r"
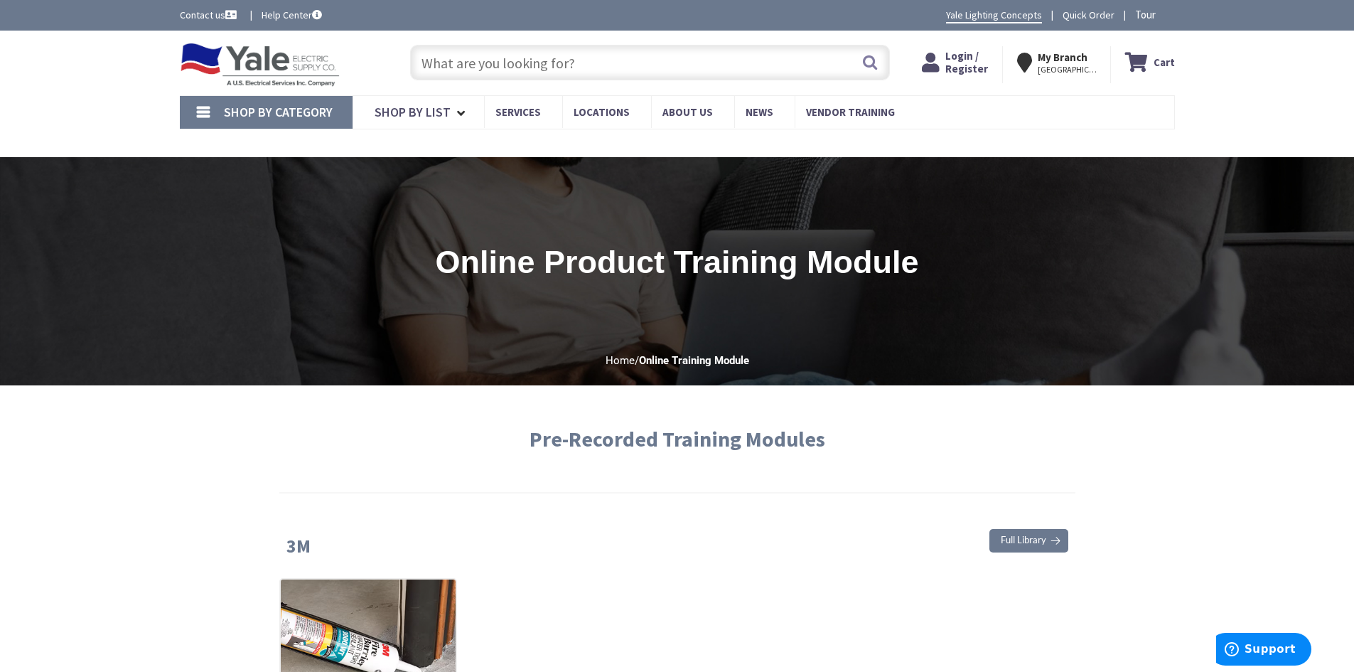
click at [571, 65] on input "text" at bounding box center [650, 63] width 480 height 36
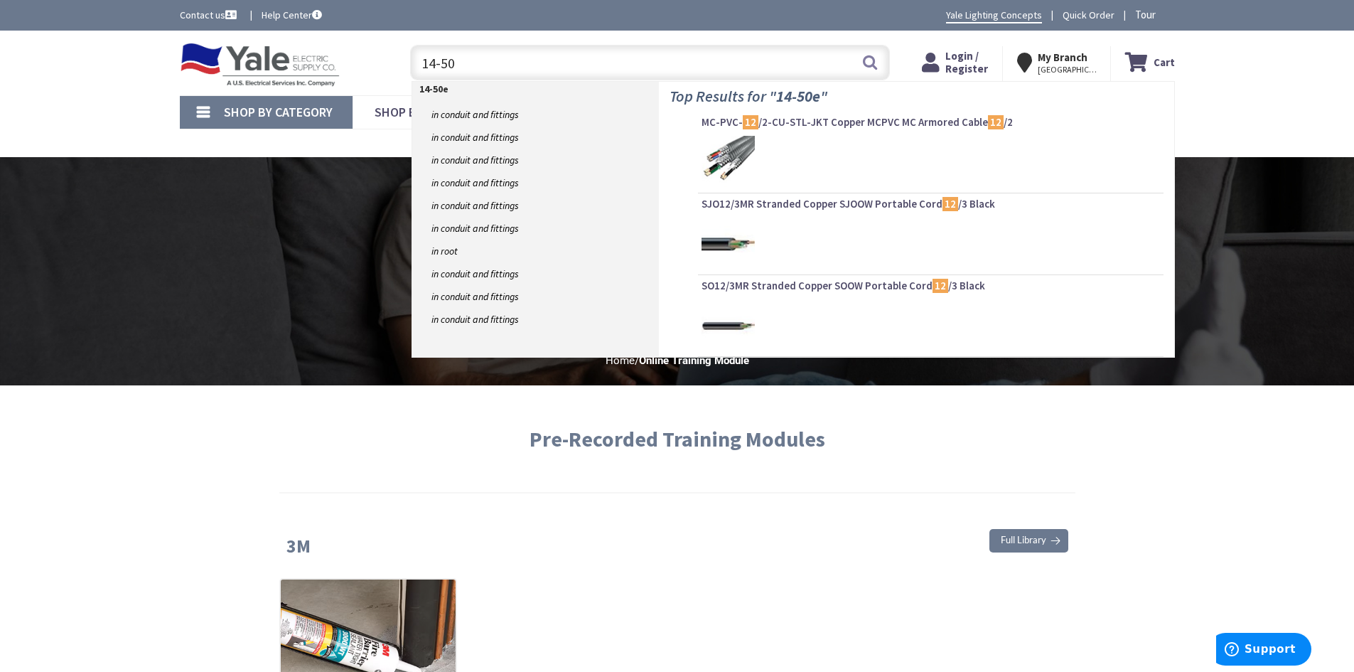
type input "14-50r"
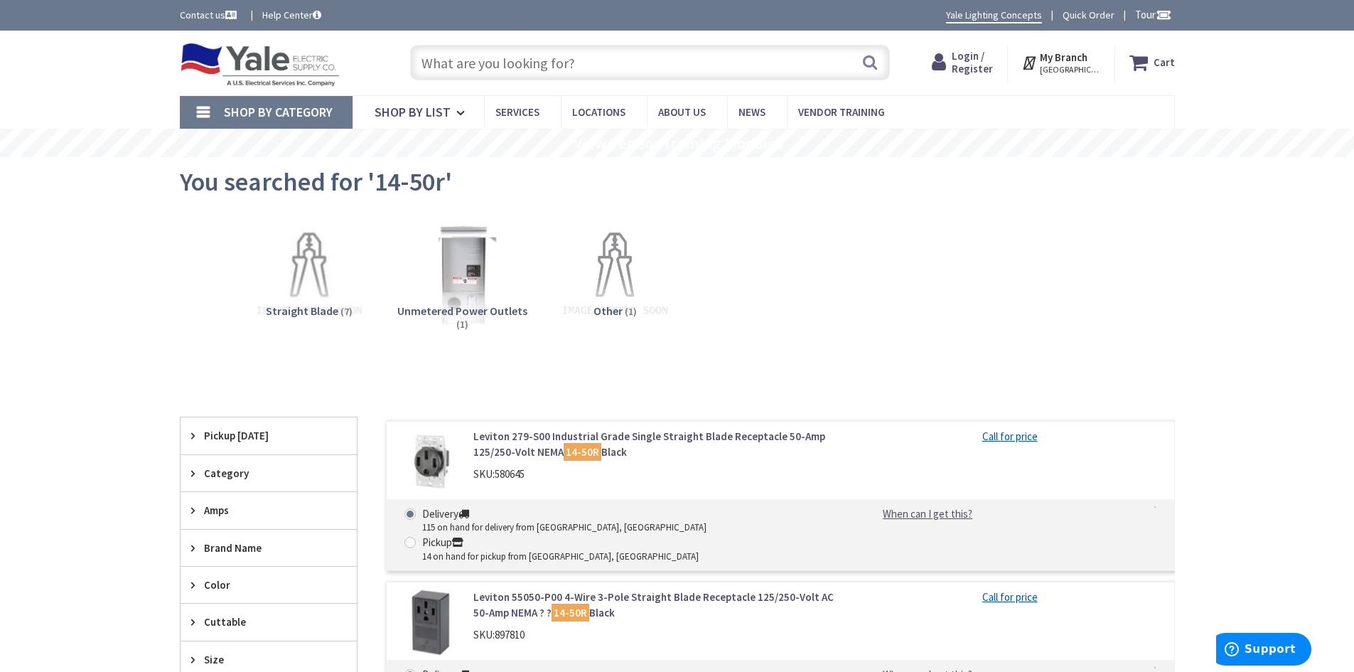
click at [606, 439] on link "Leviton 279-S00 Industrial Grade Single Straight Blade Receptacle 50-Amp 125/25…" at bounding box center [654, 444] width 362 height 31
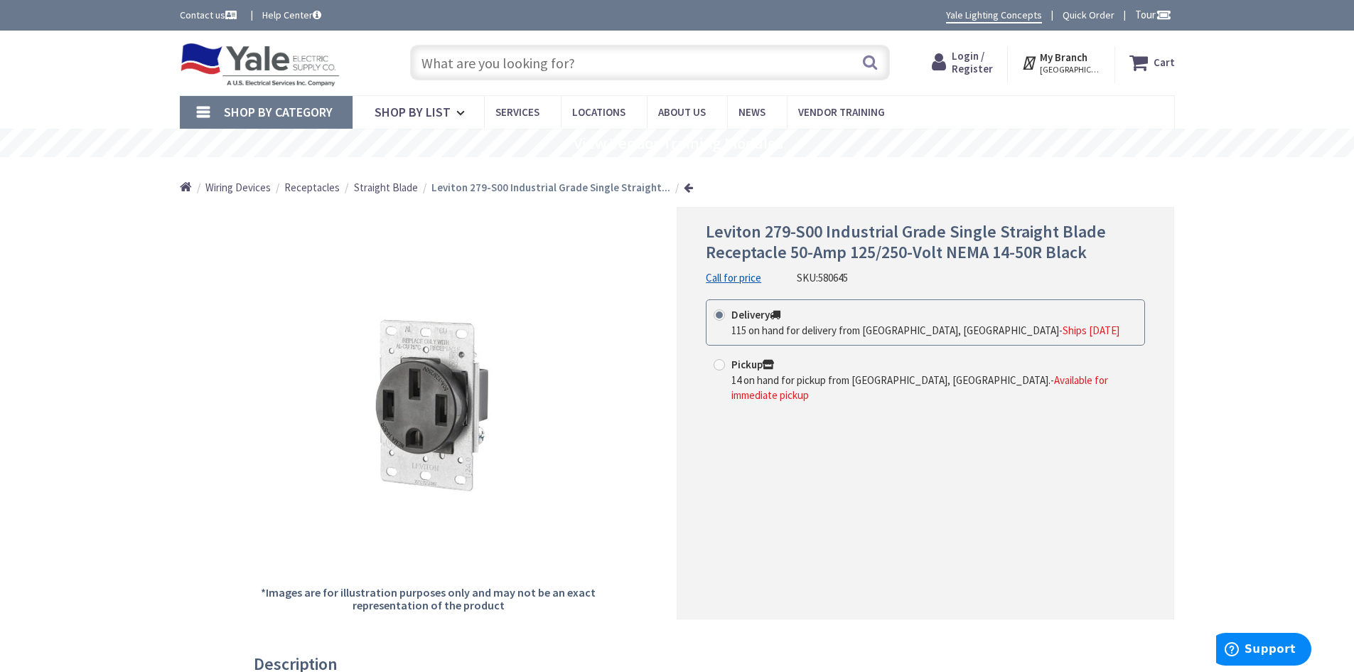
click at [515, 68] on input "text" at bounding box center [650, 63] width 480 height 36
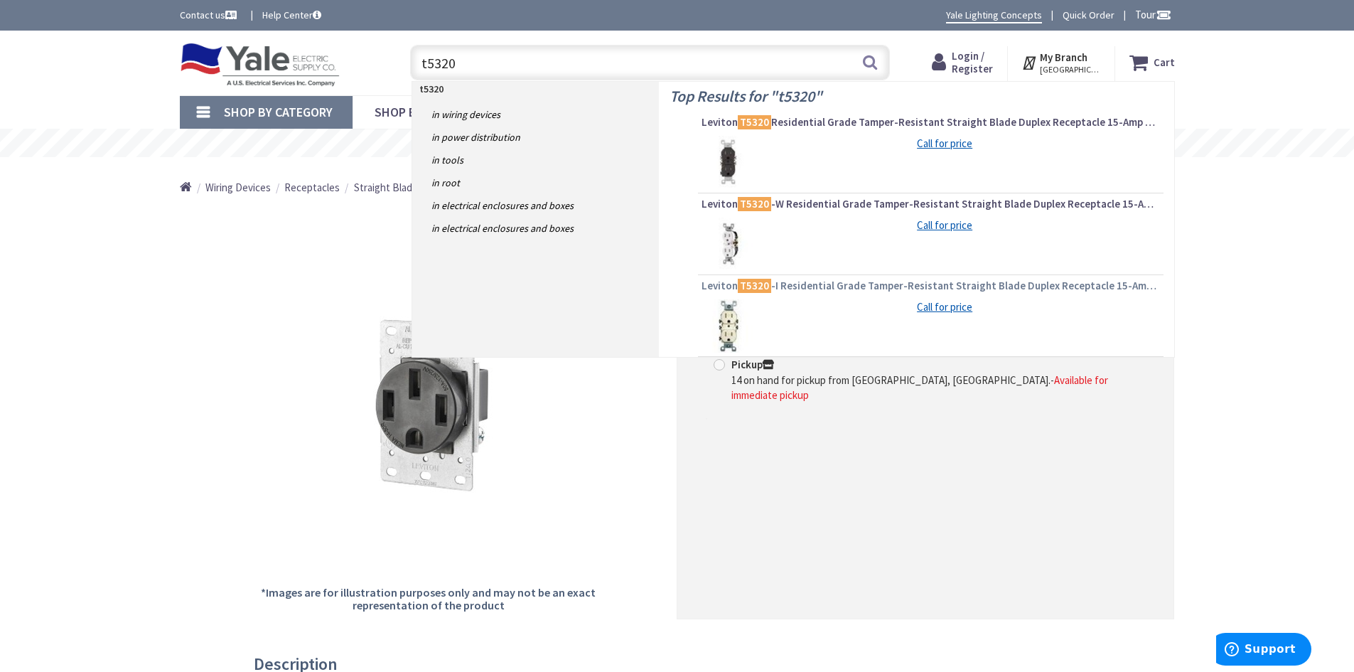
type input "t5320"
click at [856, 283] on span "Leviton T5320 -I Residential Grade Tamper-Resistant Straight Blade Duplex Recep…" at bounding box center [931, 286] width 458 height 14
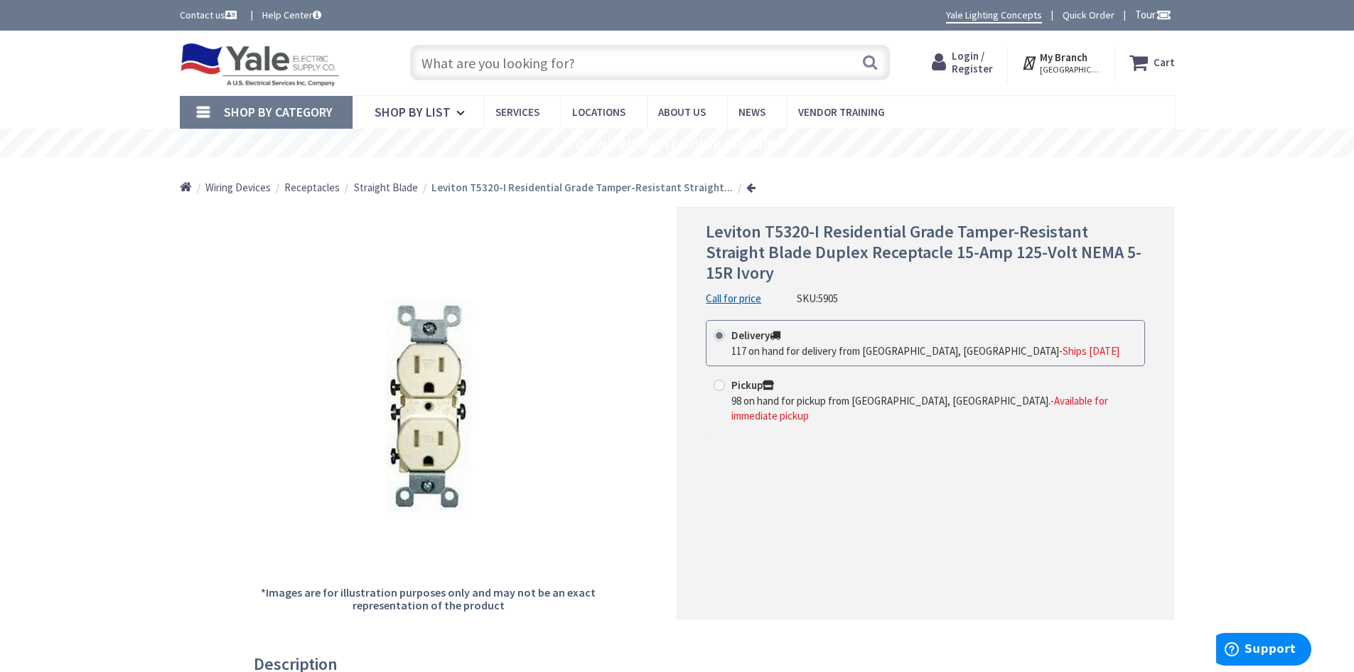
click at [591, 57] on input "text" at bounding box center [650, 63] width 480 height 36
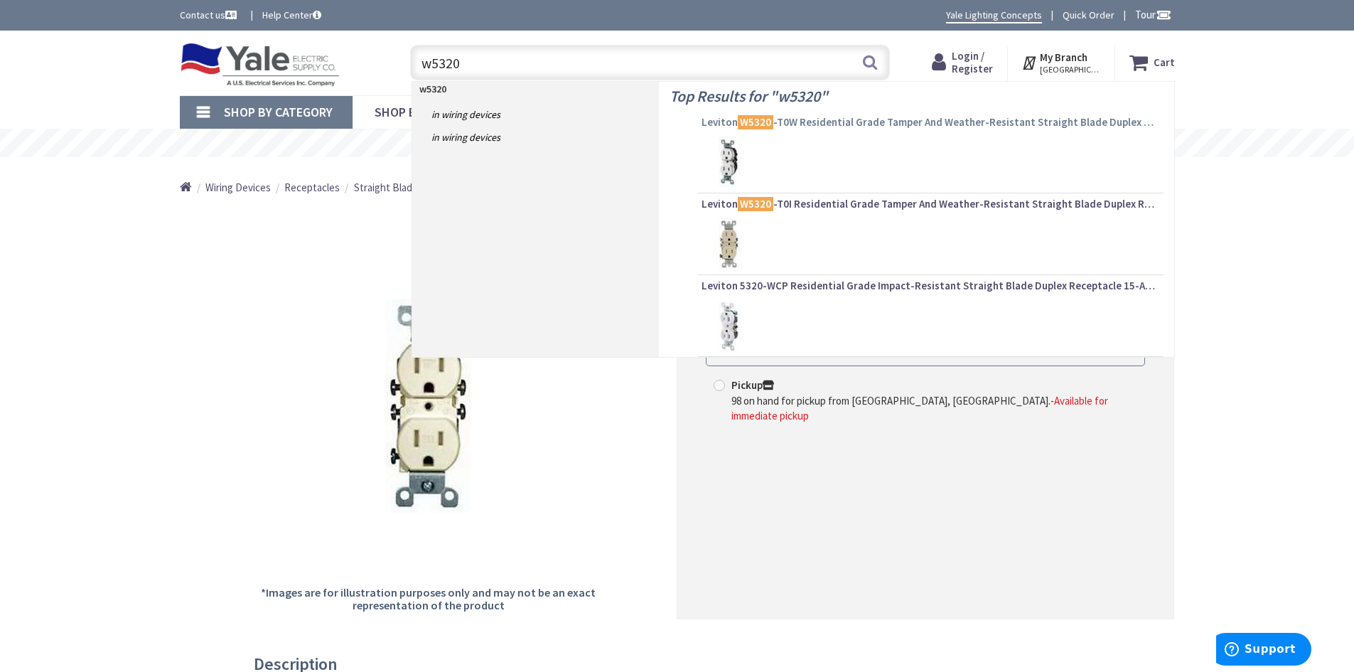
type input "w5320"
click at [760, 123] on mark "W5320" at bounding box center [756, 122] width 36 height 18
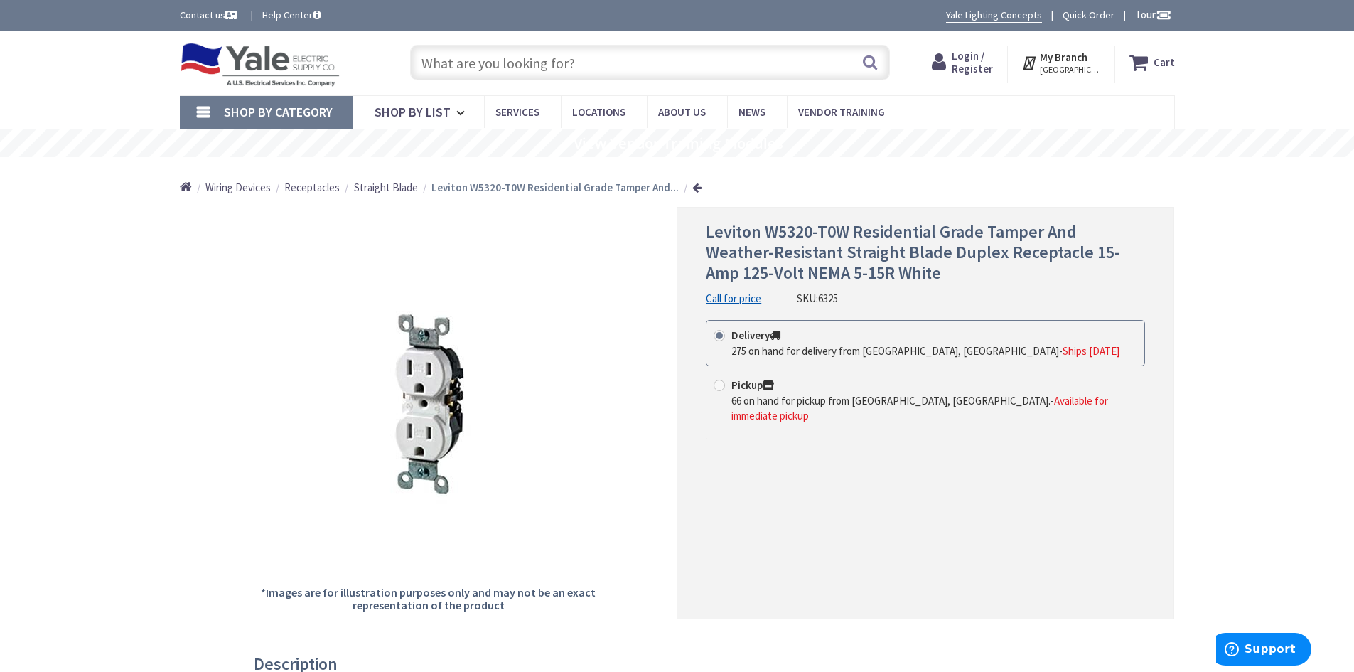
click at [566, 52] on input "text" at bounding box center [650, 63] width 480 height 36
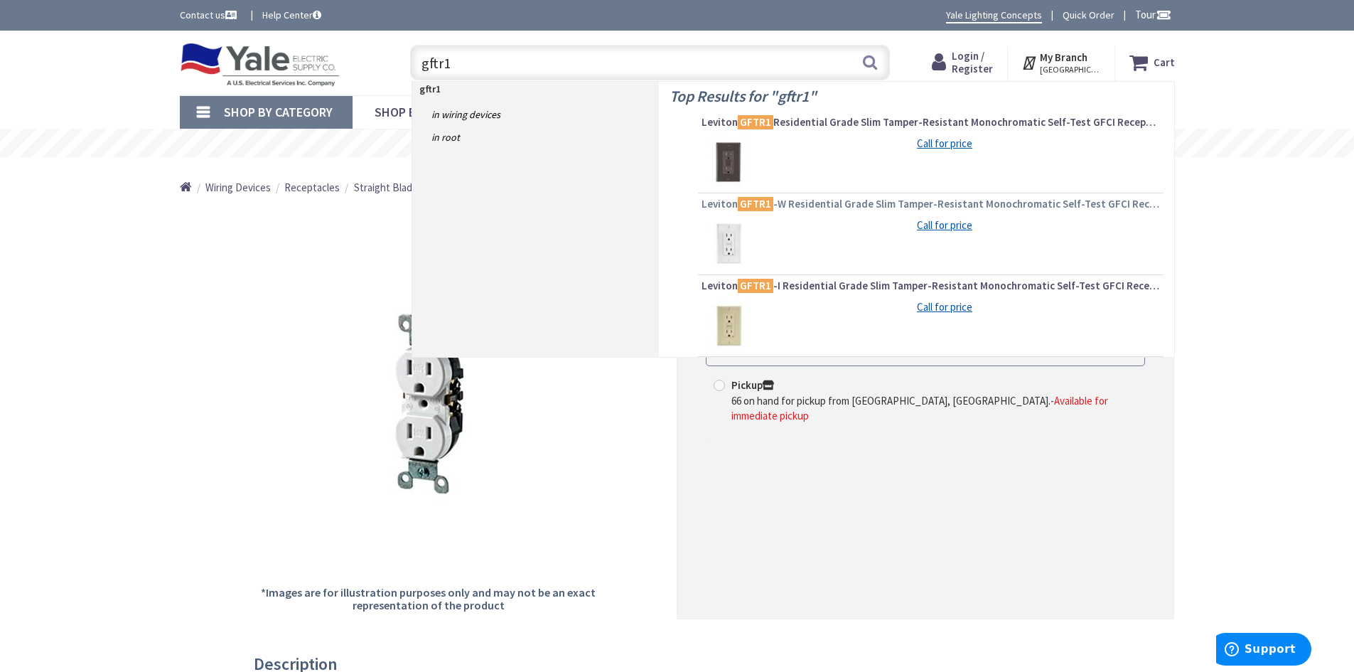
type input "gftr1"
click at [764, 201] on mark "GFTR1" at bounding box center [756, 204] width 36 height 18
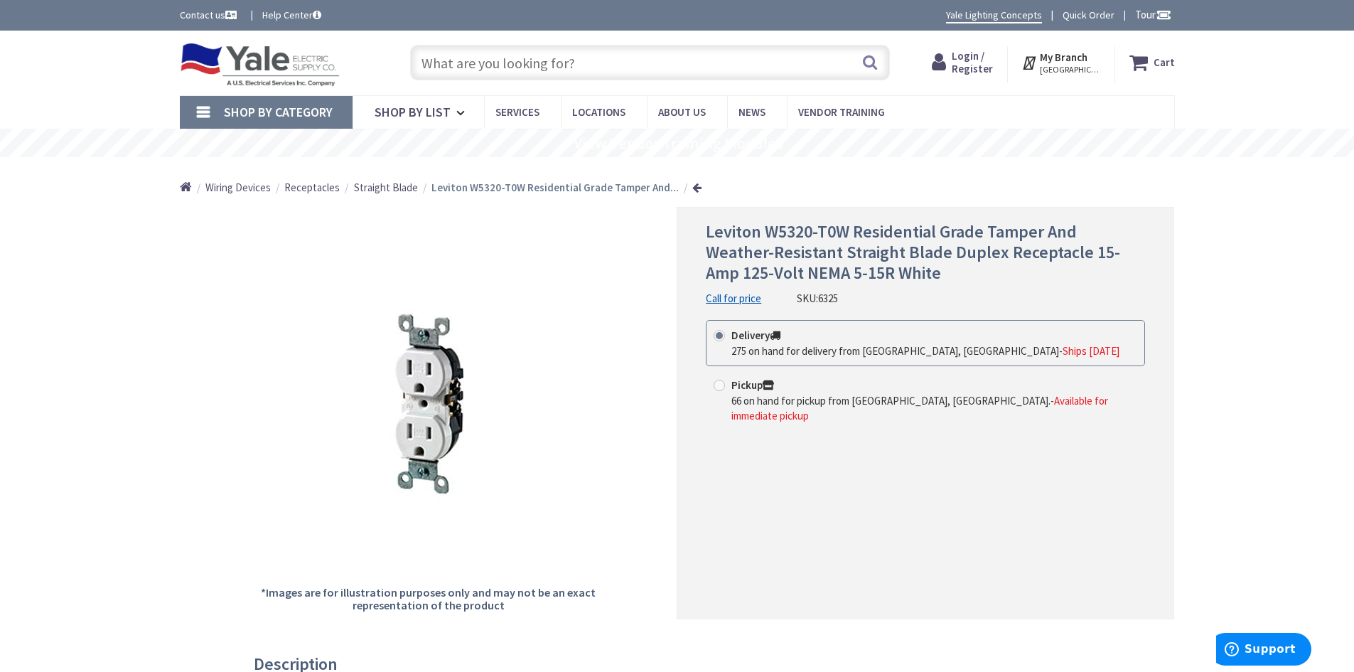
click at [581, 71] on input "text" at bounding box center [650, 63] width 480 height 36
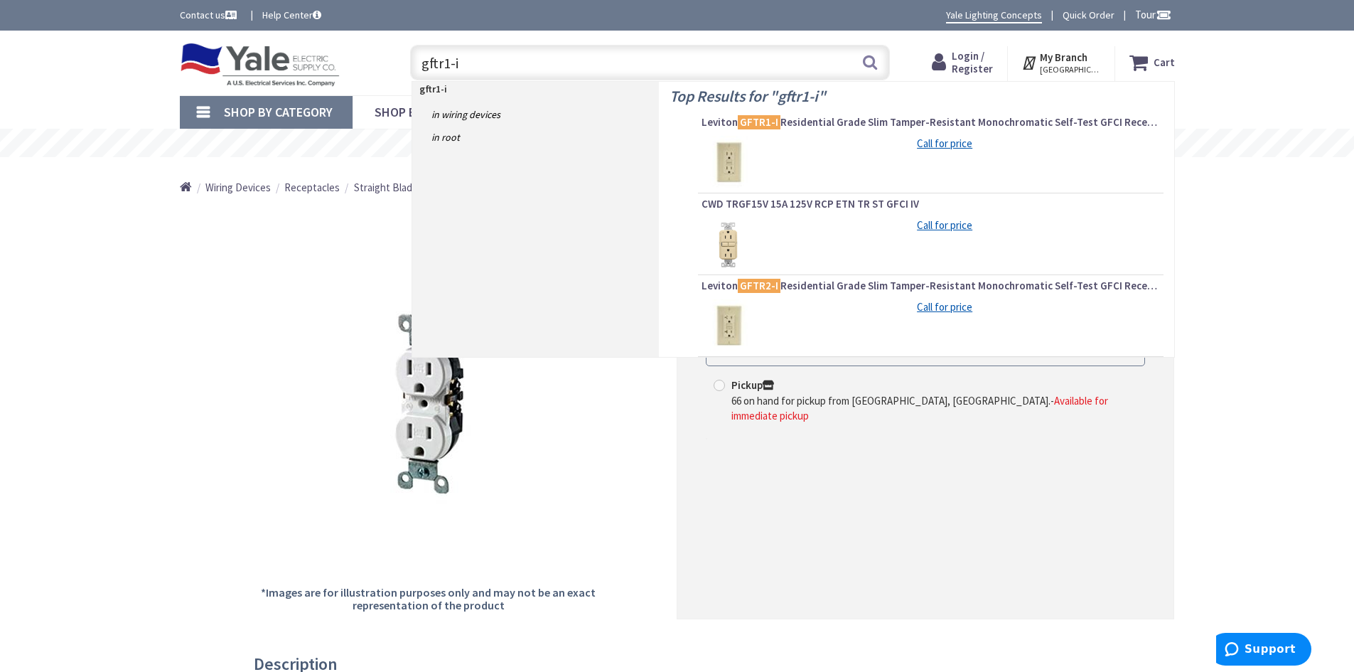
drag, startPoint x: 620, startPoint y: 75, endPoint x: 343, endPoint y: 55, distance: 278.6
click at [343, 55] on div "Toggle Nav gftr1-i gftr1-i Search Cart My Cart Close" at bounding box center [677, 63] width 1016 height 48
type input "gftr2"
click at [1016, 203] on span "Leviton GFTR2 -W Residential Grade Slim Tamper-Resistant Monochromatic Self-Tes…" at bounding box center [931, 204] width 458 height 14
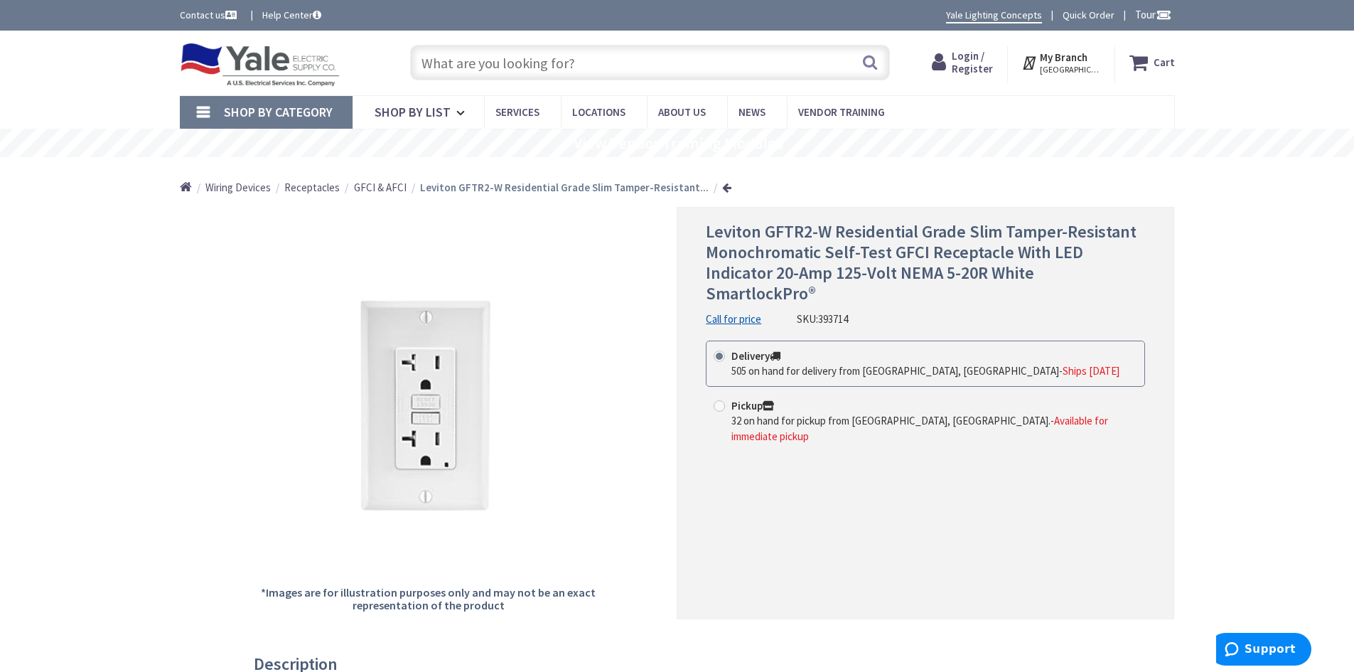
drag, startPoint x: 502, startPoint y: 49, endPoint x: 496, endPoint y: 59, distance: 11.5
click at [499, 53] on input "text" at bounding box center [650, 63] width 480 height 36
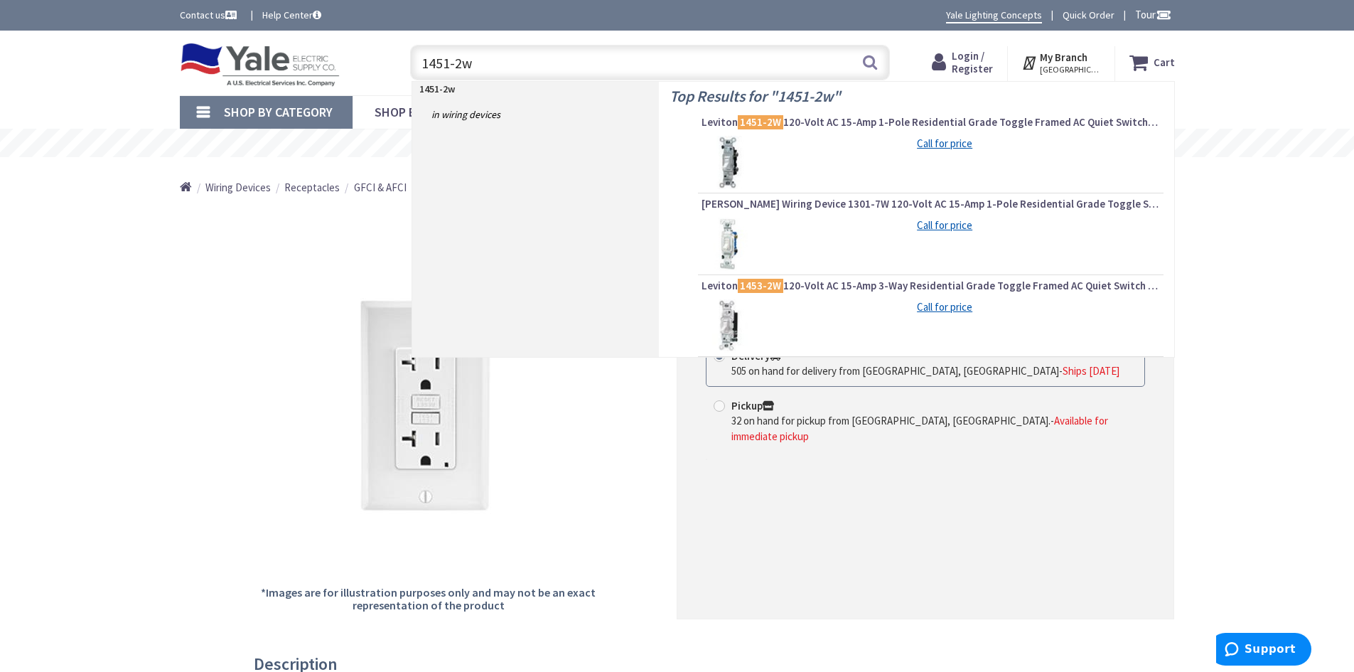
drag, startPoint x: 526, startPoint y: 55, endPoint x: 339, endPoint y: 54, distance: 186.9
click at [339, 54] on div "Toggle Nav 1451-2w 1451-2w Search Cart My Cart Close" at bounding box center [677, 63] width 1016 height 48
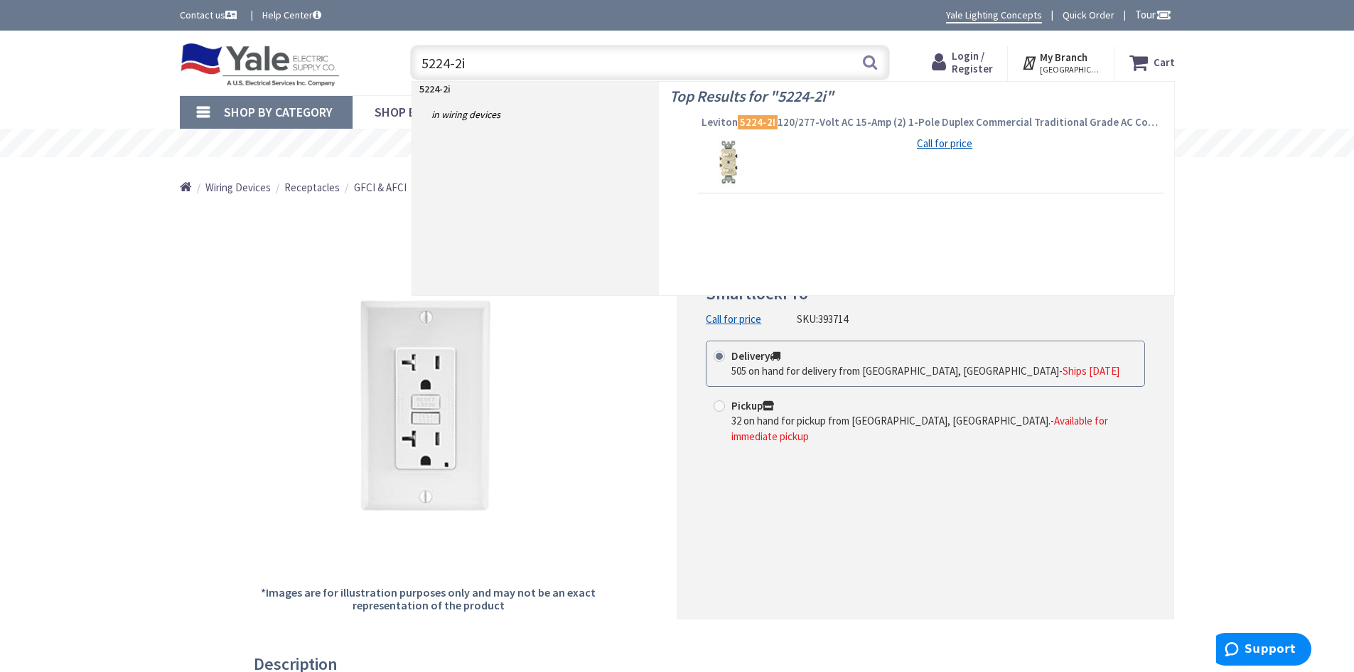
type input "5224-2i"
click at [763, 123] on mark "5224-2I" at bounding box center [758, 122] width 40 height 18
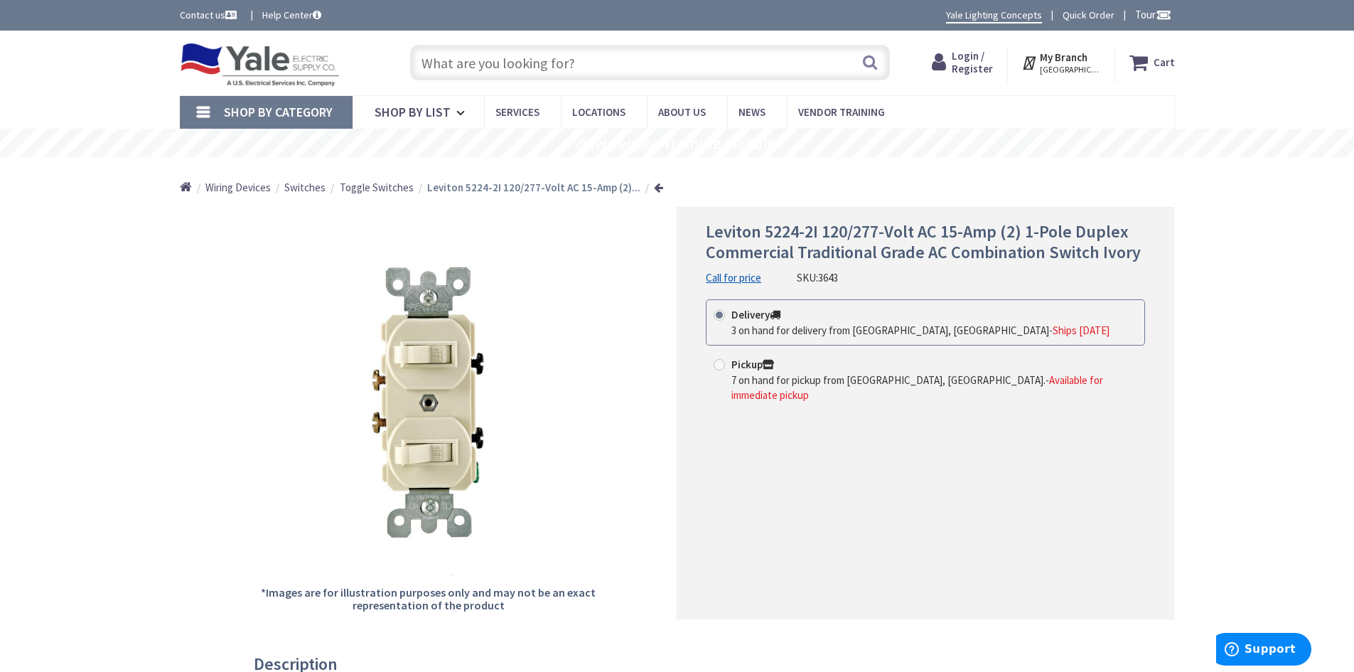
click at [664, 75] on input "text" at bounding box center [650, 63] width 480 height 36
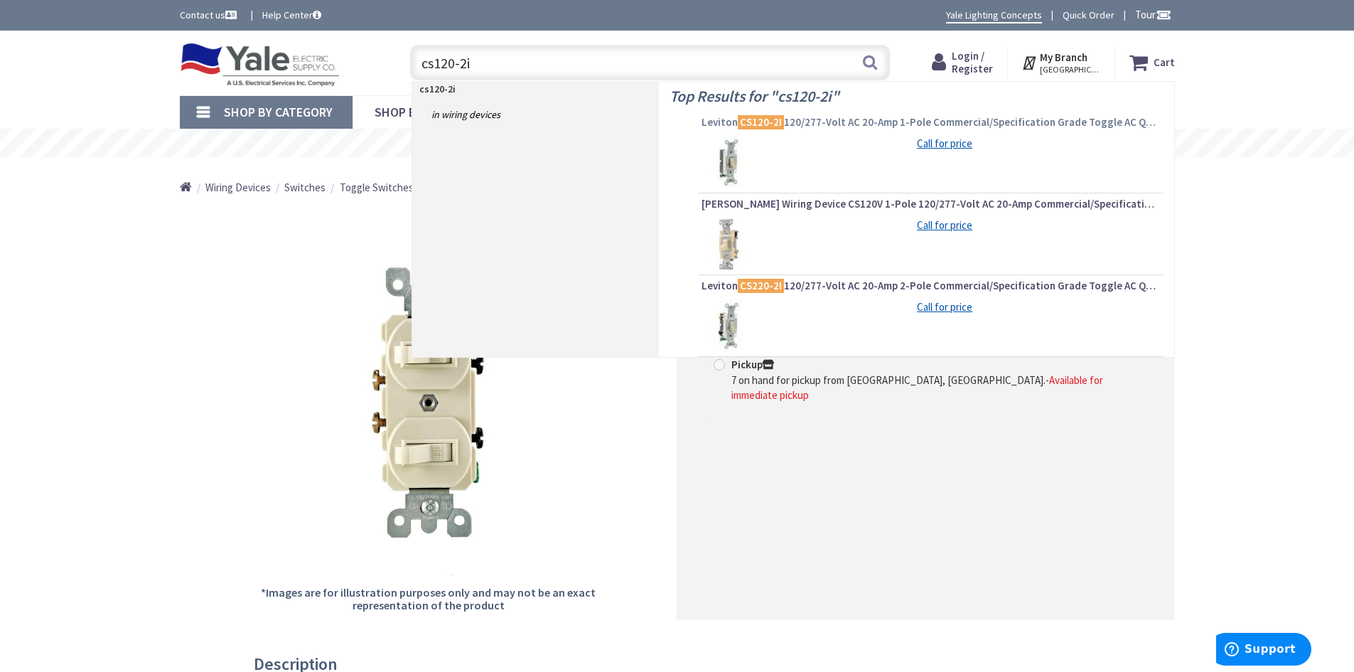
type input "cs120-2i"
click at [796, 121] on span "Leviton CS120-2I 120/277-Volt AC 20-Amp 1-Pole Commercial/Specification Grade T…" at bounding box center [931, 122] width 458 height 14
click at [783, 125] on span "Leviton CS120-2I 120/277-Volt AC 20-Amp 1-Pole Commercial/Specification Grade T…" at bounding box center [931, 122] width 458 height 14
click at [770, 123] on mark "CS120-2I" at bounding box center [761, 122] width 46 height 18
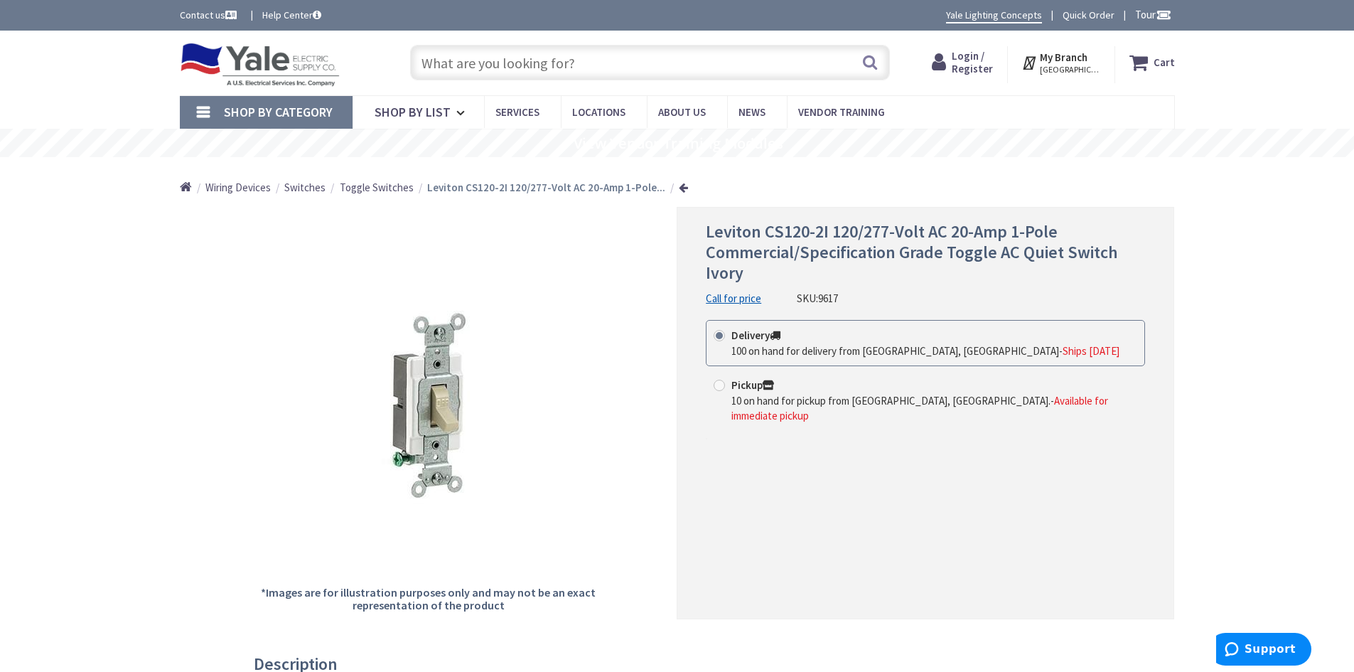
click at [732, 74] on input "text" at bounding box center [650, 63] width 480 height 36
click at [505, 68] on input "text" at bounding box center [650, 63] width 480 height 36
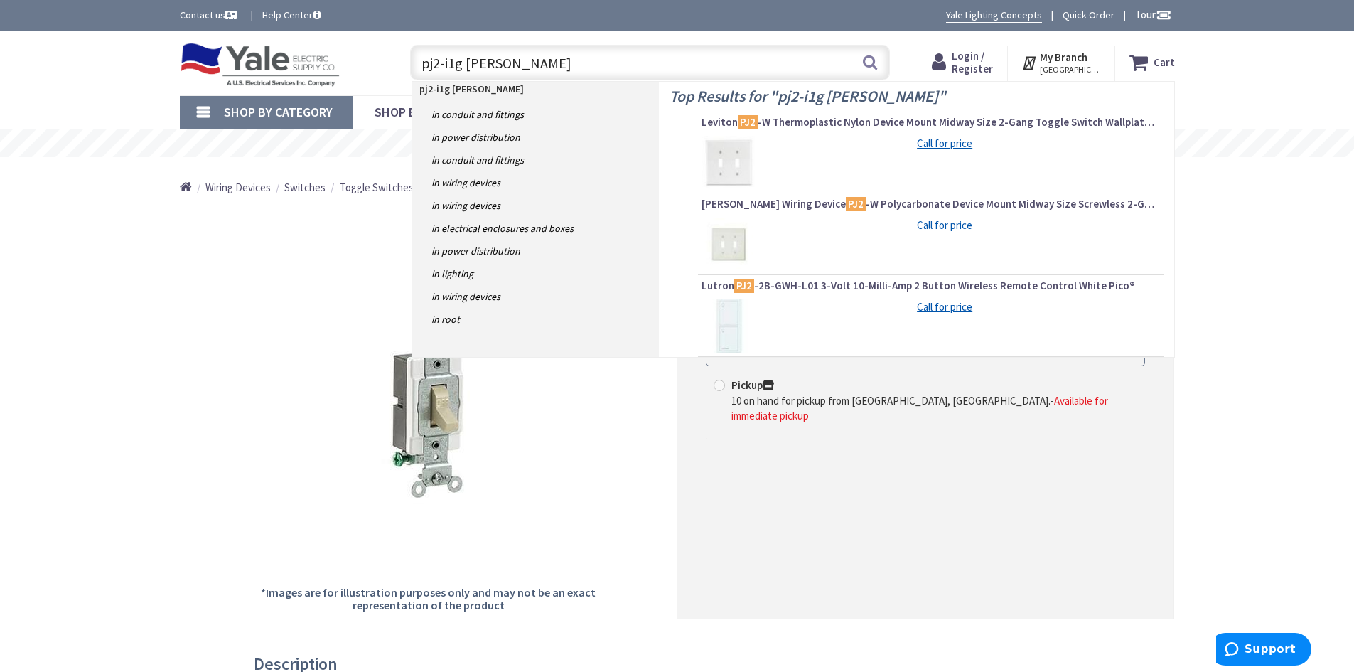
drag, startPoint x: 616, startPoint y: 66, endPoint x: 385, endPoint y: 31, distance: 233.6
click at [385, 31] on div "Skip to Content Toggle Nav pj2-i1g ingle pj2-i1g ingle Search Cart My Cart Close" at bounding box center [677, 63] width 1066 height 65
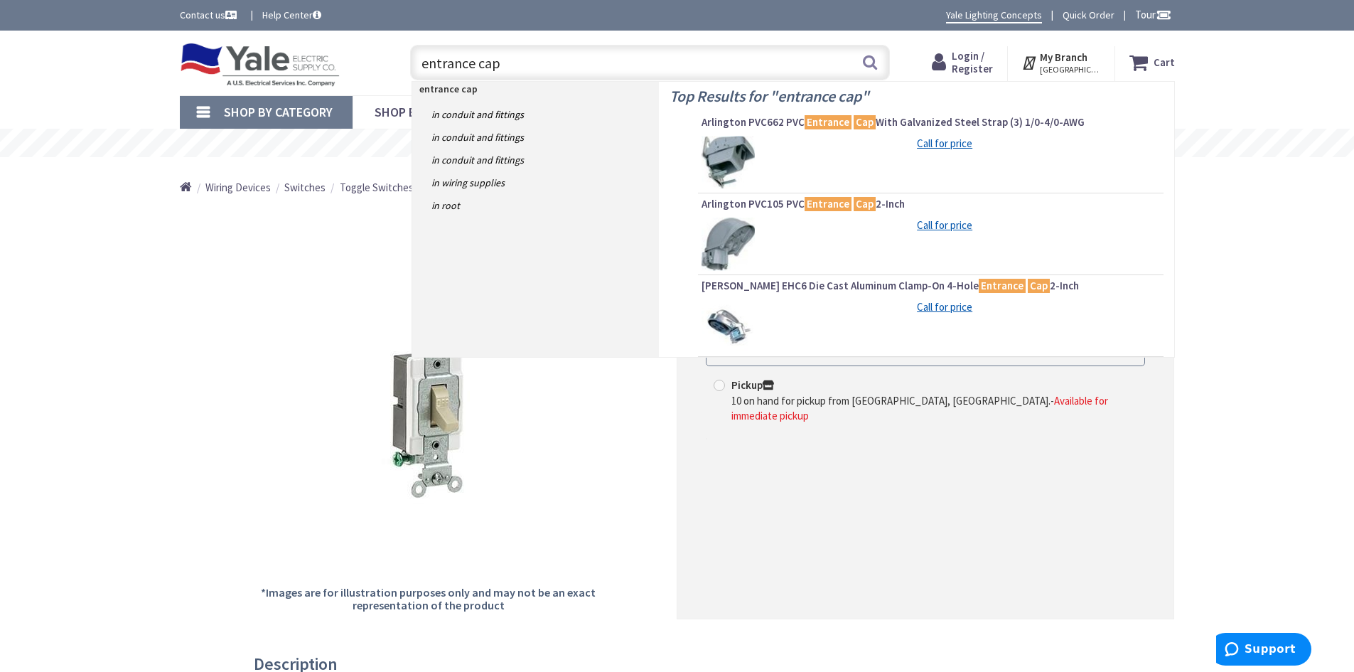
drag, startPoint x: 509, startPoint y: 65, endPoint x: 348, endPoint y: 87, distance: 162.8
click at [355, 85] on div "Toggle Nav entrance cap entrance cap Search Cart My Cart Close" at bounding box center [677, 63] width 1016 height 48
type input "ground rod lug"
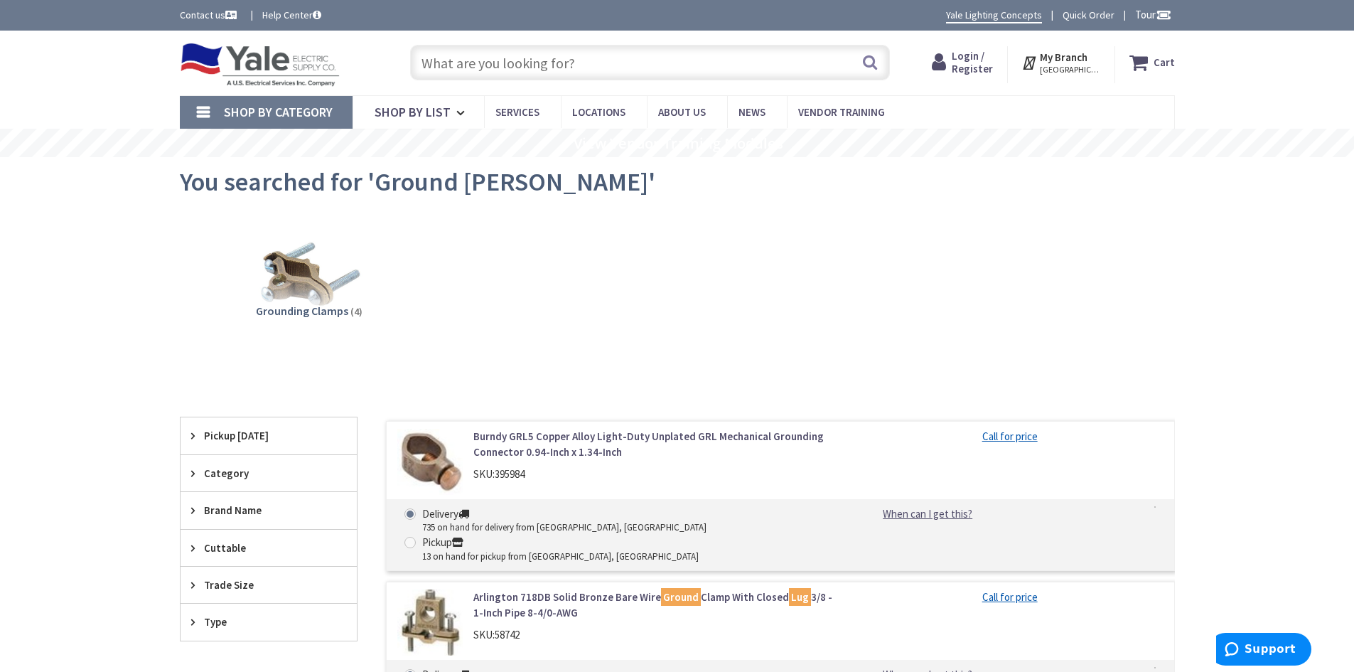
type input "[US_STATE][GEOGRAPHIC_DATA], [GEOGRAPHIC_DATA]"
click at [546, 64] on input "text" at bounding box center [650, 63] width 480 height 36
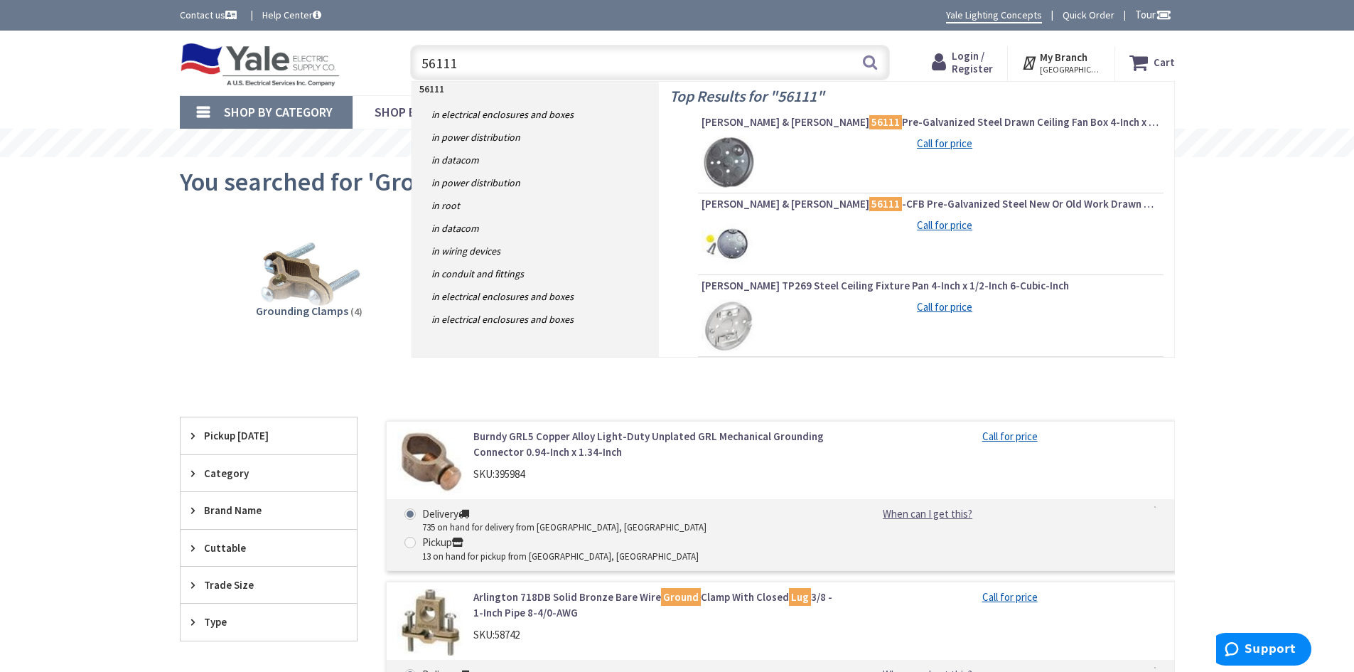
type input "56111"
